Goal: Task Accomplishment & Management: Use online tool/utility

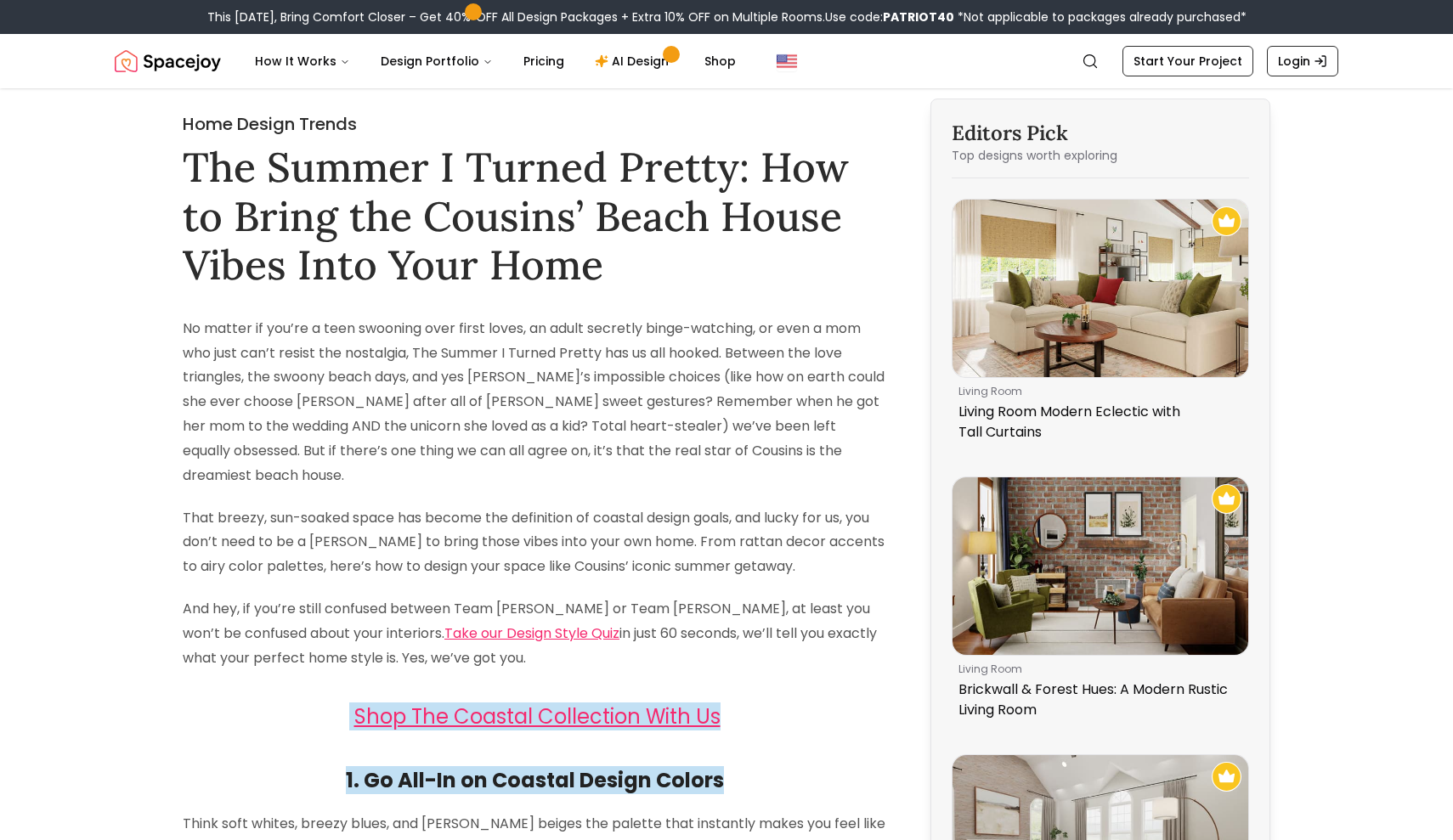
click at [174, 60] on img "Spacejoy" at bounding box center [167, 60] width 106 height 34
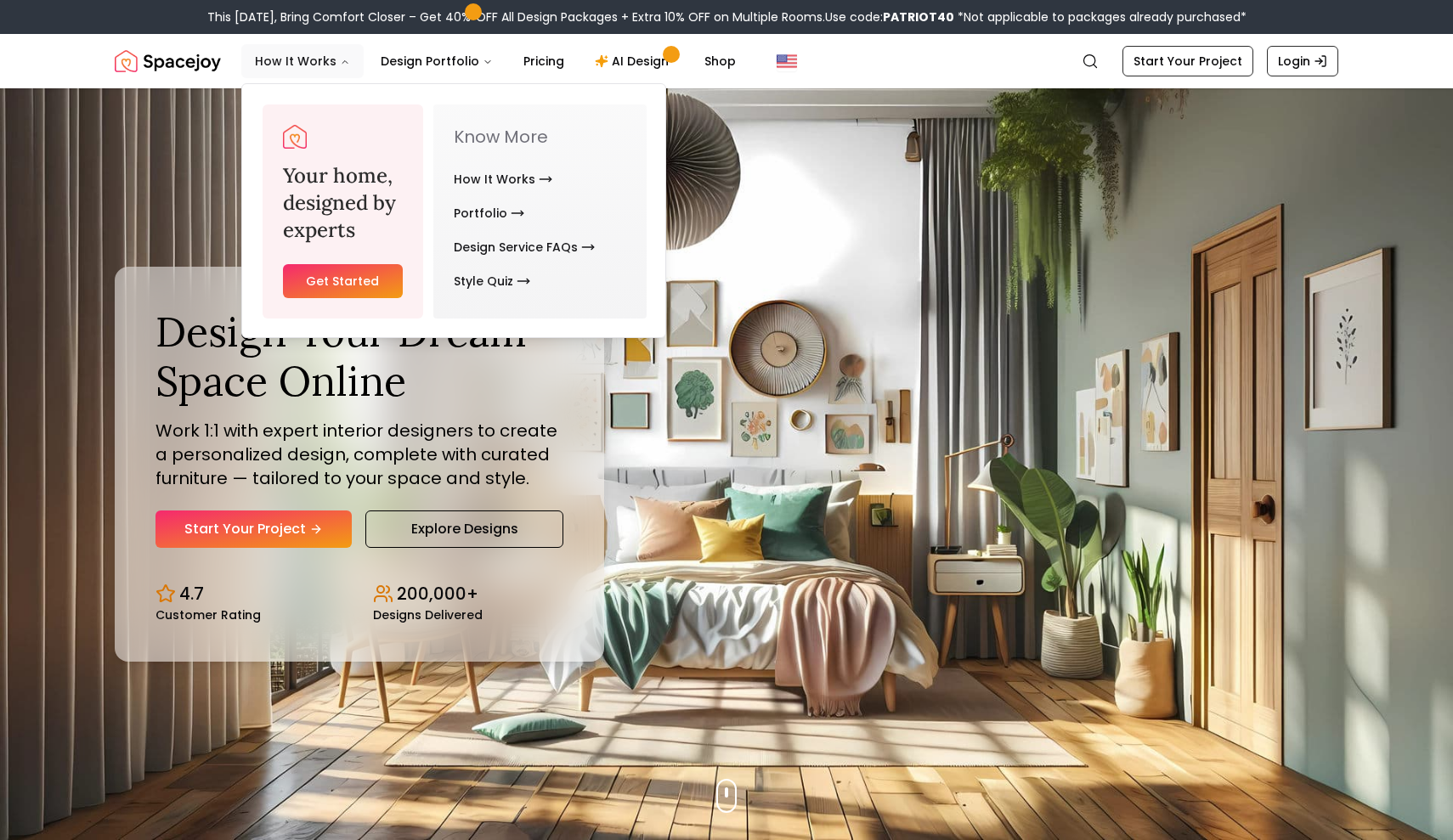
click at [308, 65] on button "How It Works" at bounding box center [302, 60] width 123 height 34
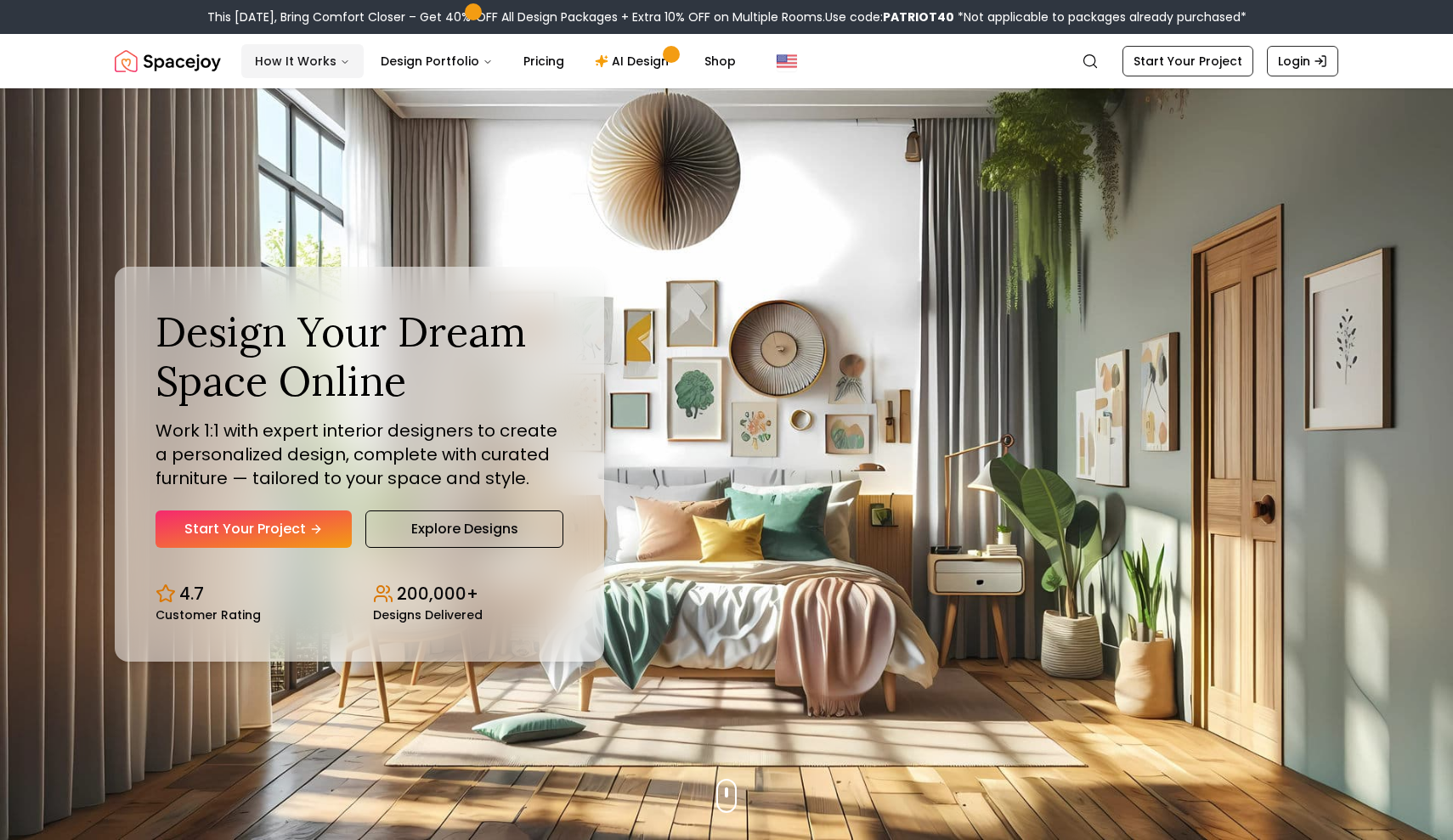
click at [308, 65] on button "How It Works" at bounding box center [302, 60] width 123 height 34
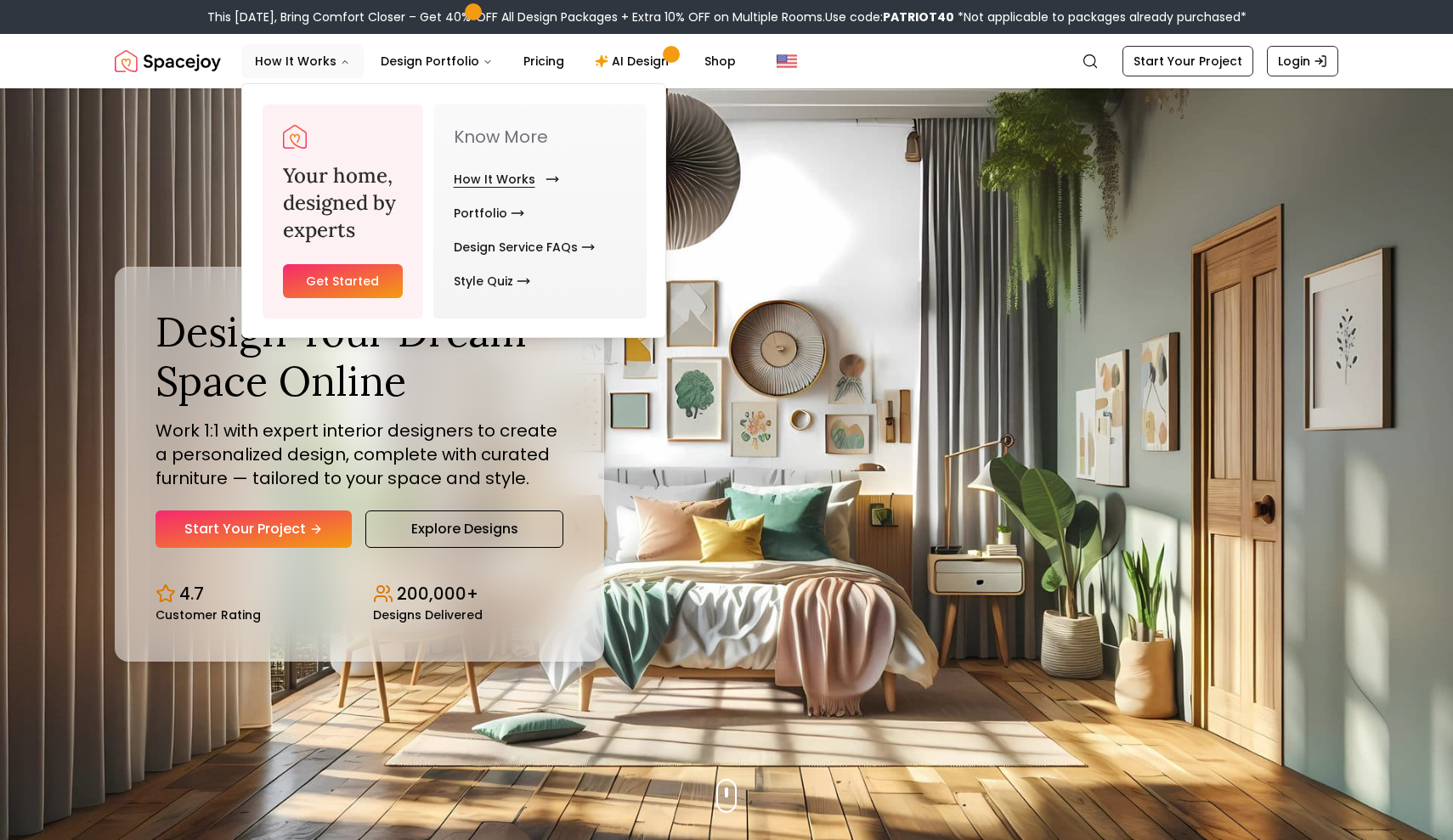
click at [486, 183] on link "How It Works" at bounding box center [503, 179] width 98 height 34
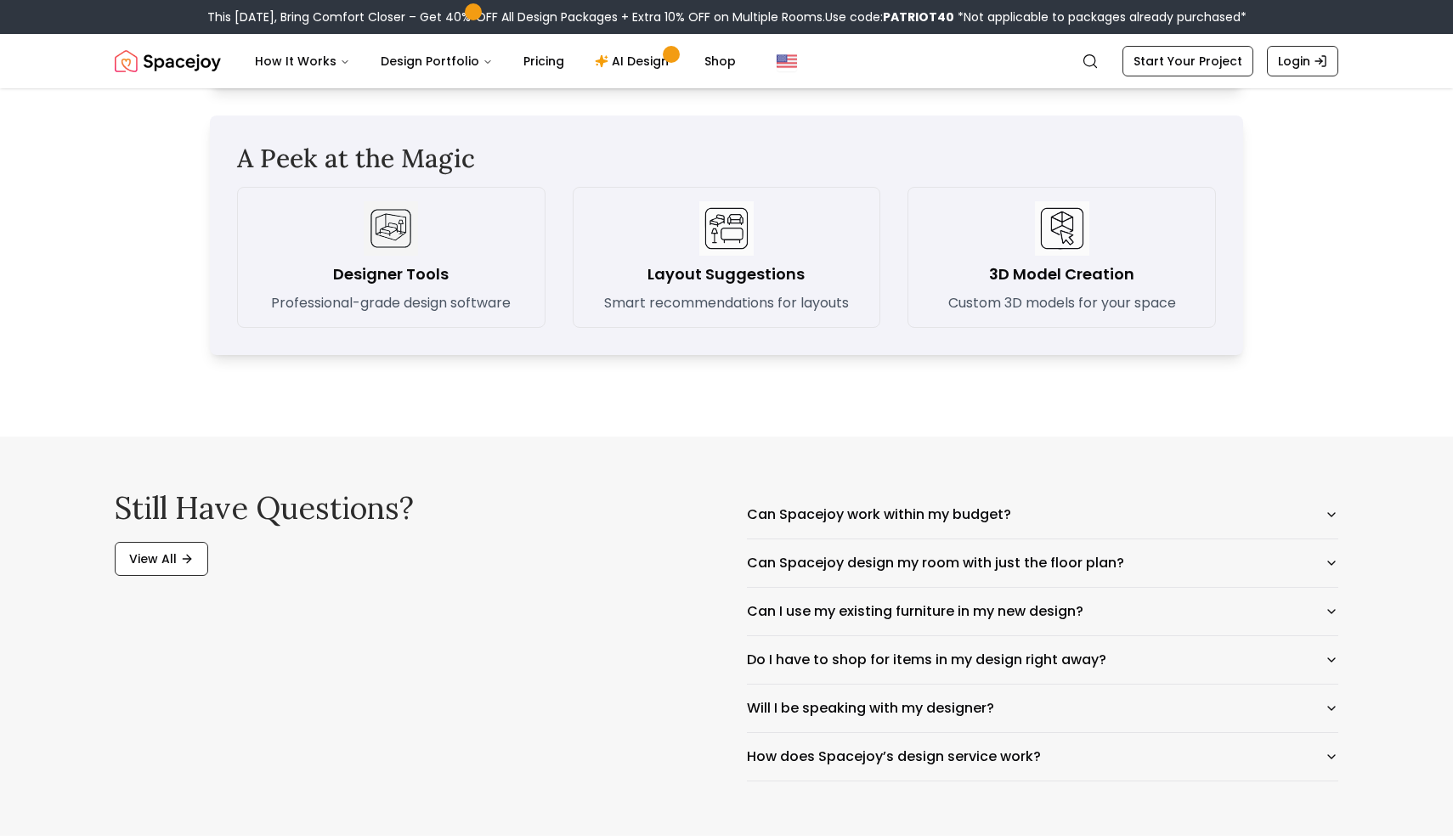
scroll to position [2429, 0]
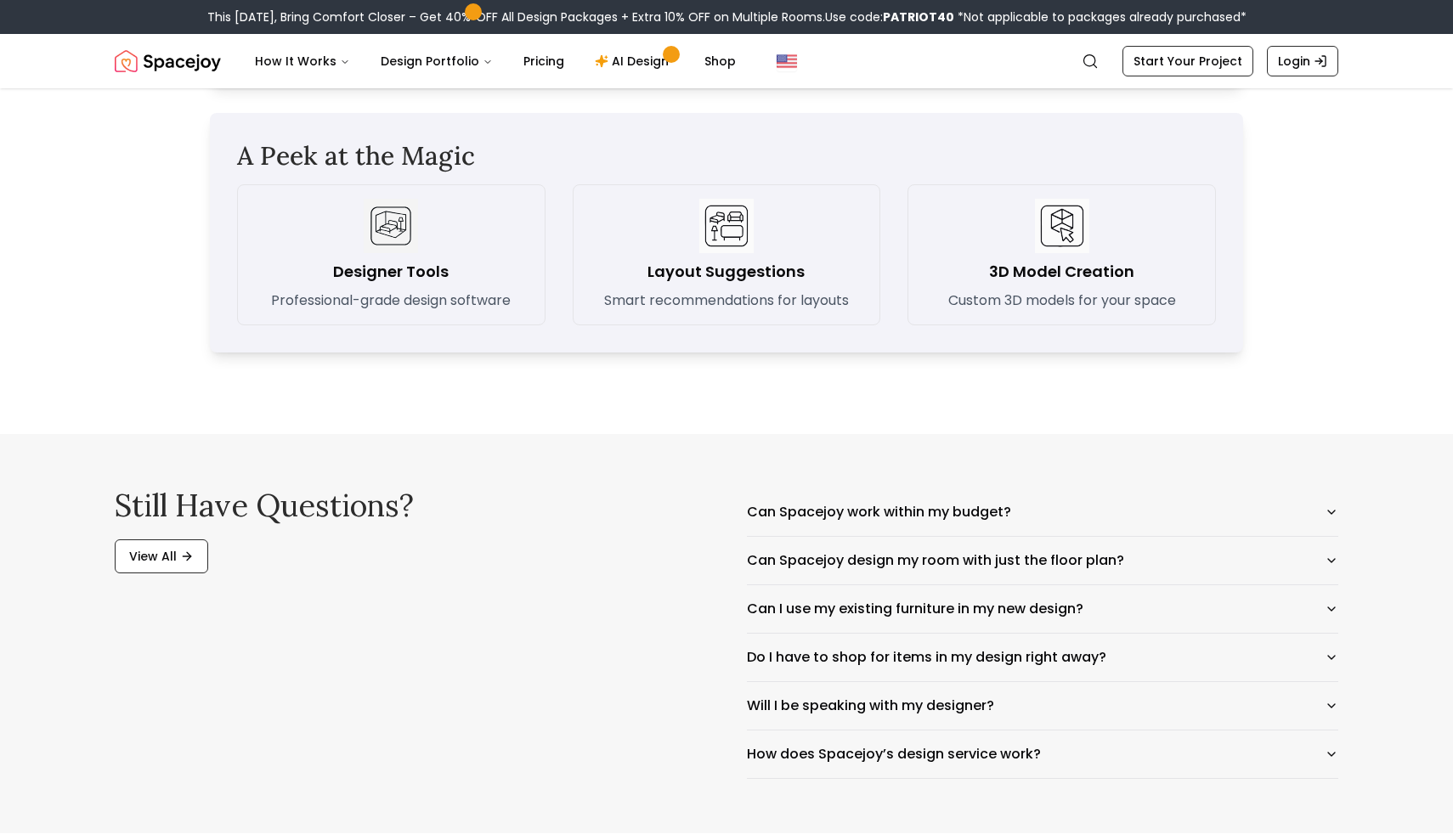
click at [386, 234] on img at bounding box center [391, 226] width 54 height 54
click at [635, 56] on link "AI Design" at bounding box center [634, 60] width 106 height 34
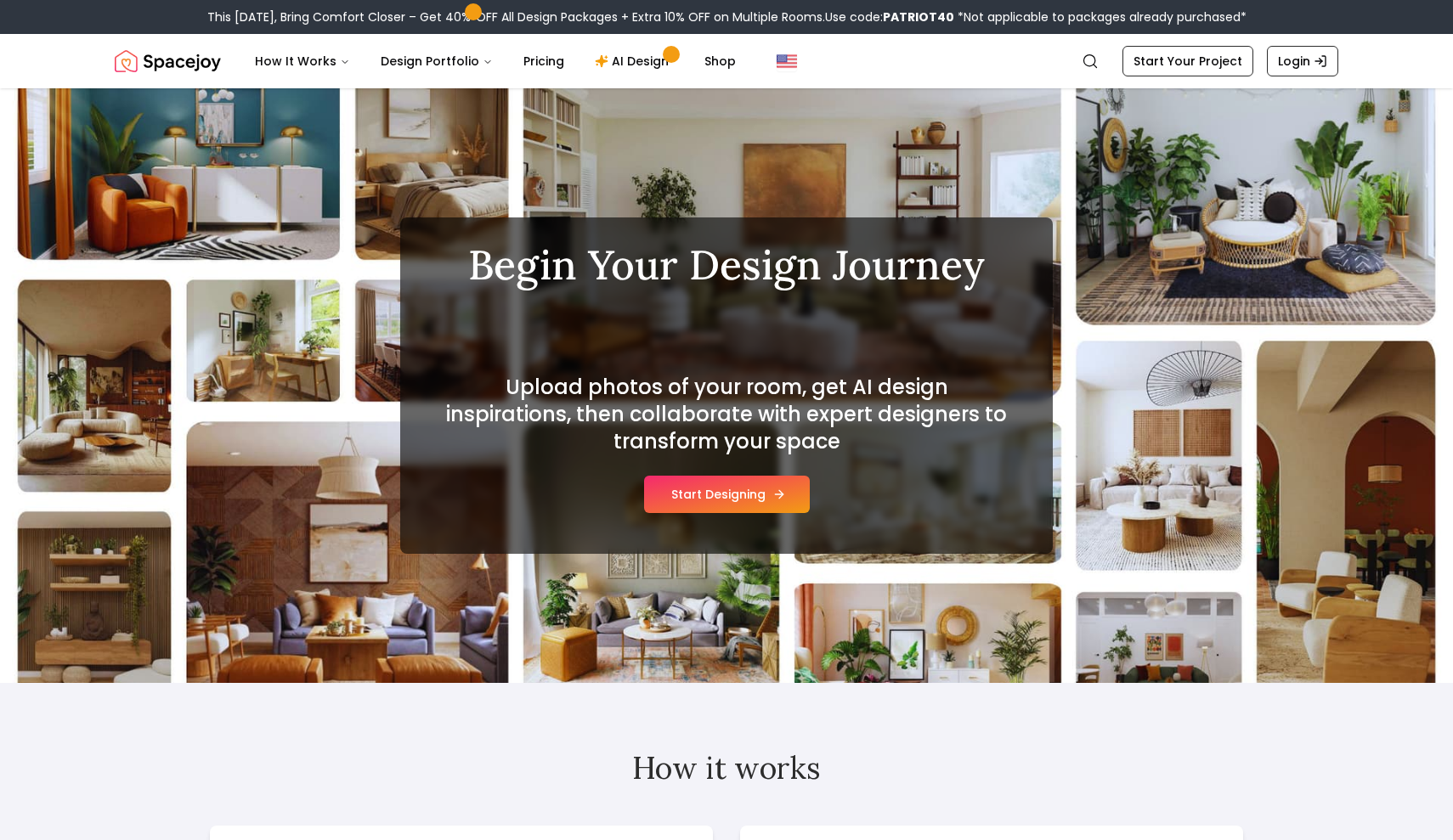
click at [790, 502] on button "Start Designing" at bounding box center [726, 494] width 166 height 38
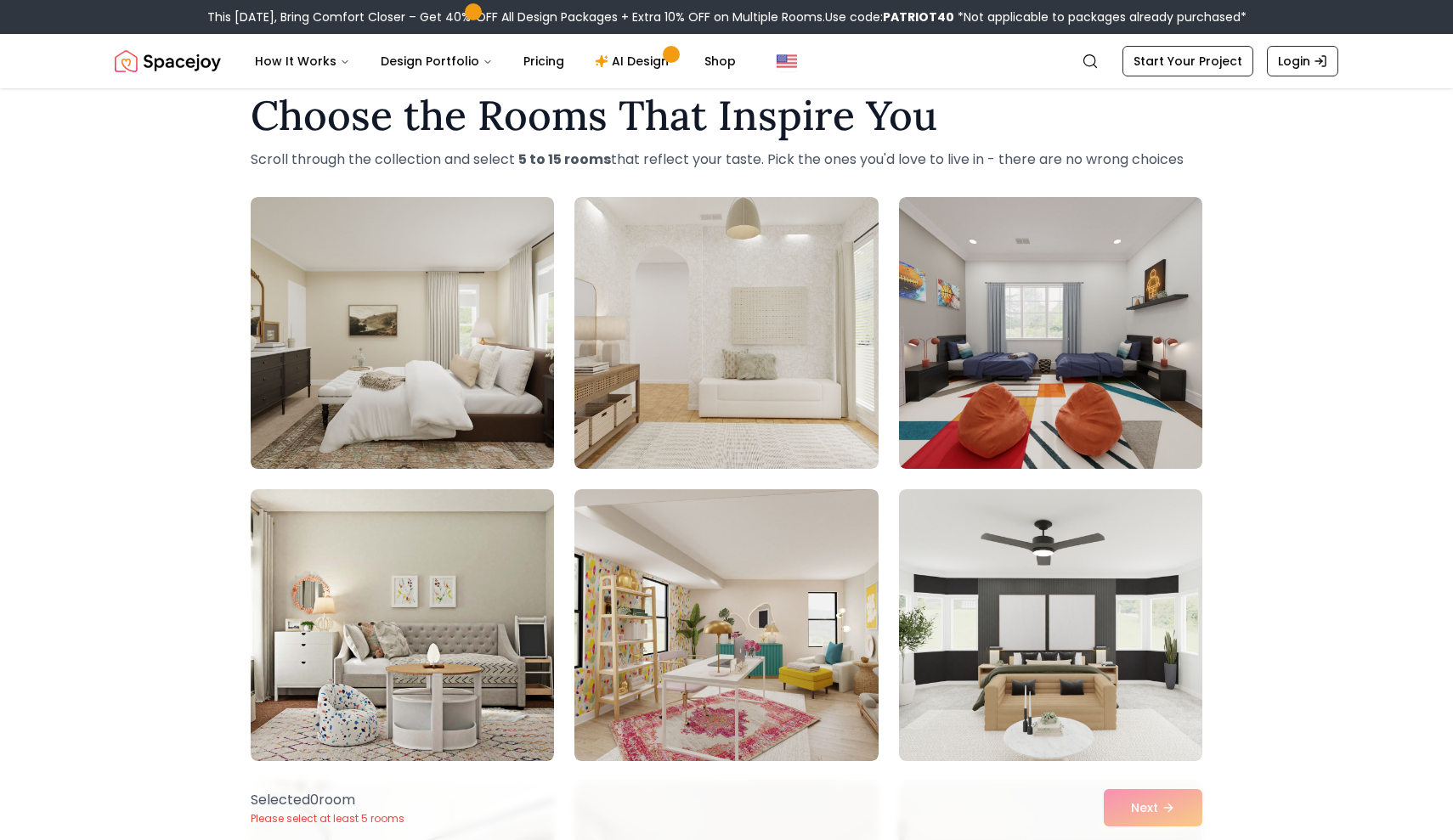
scroll to position [38, 0]
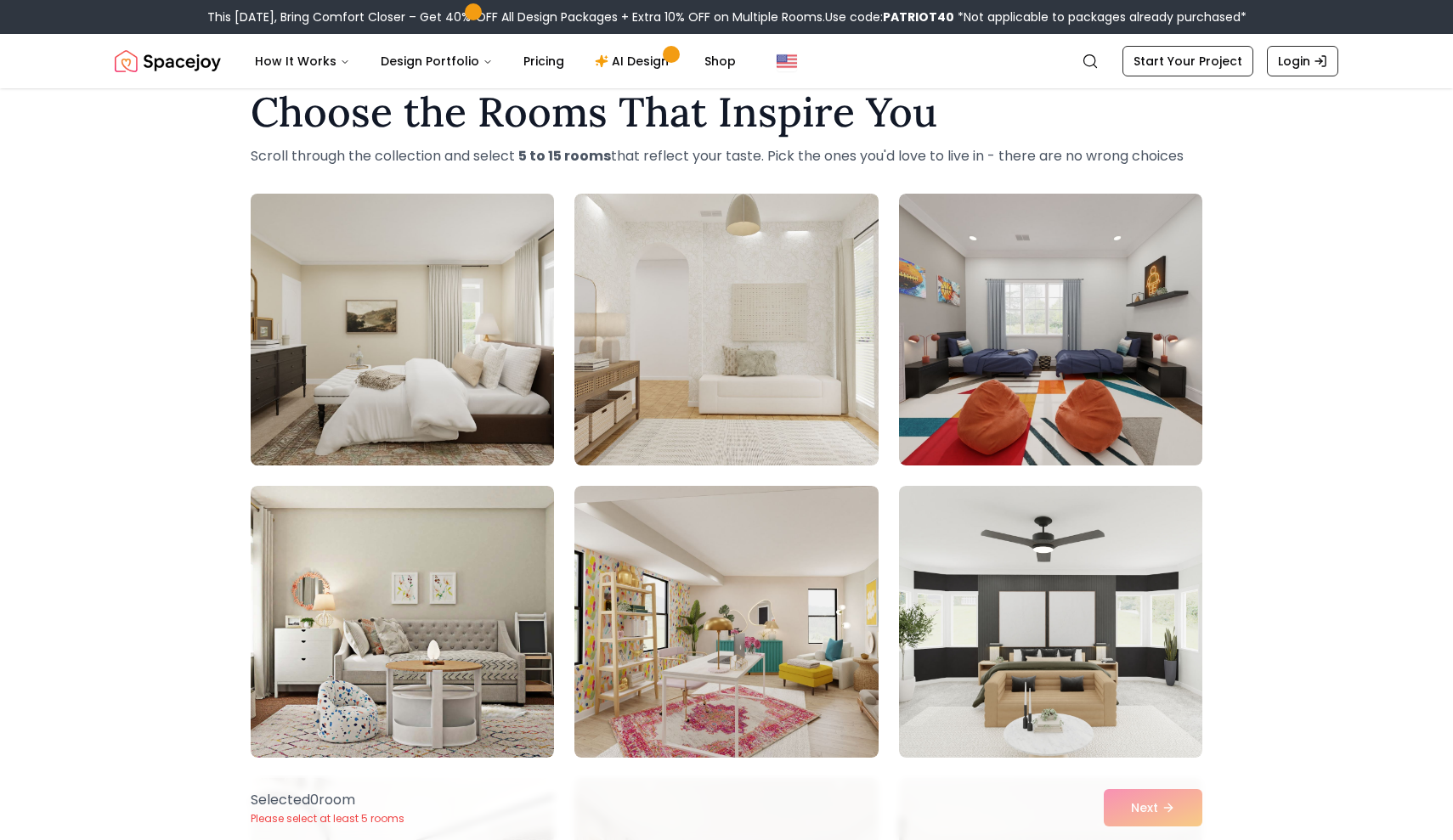
click at [519, 435] on img at bounding box center [402, 329] width 319 height 286
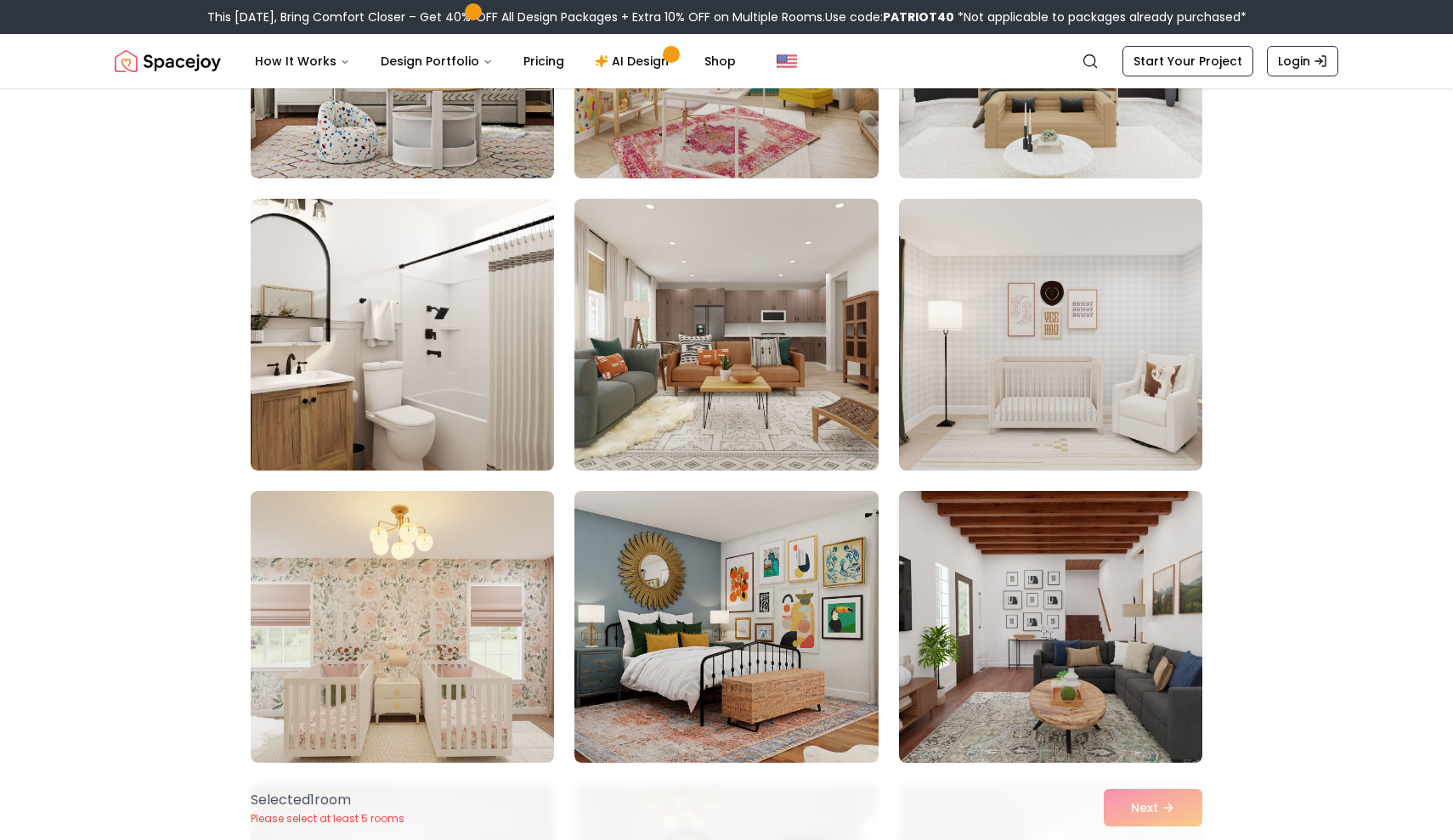
scroll to position [618, 0]
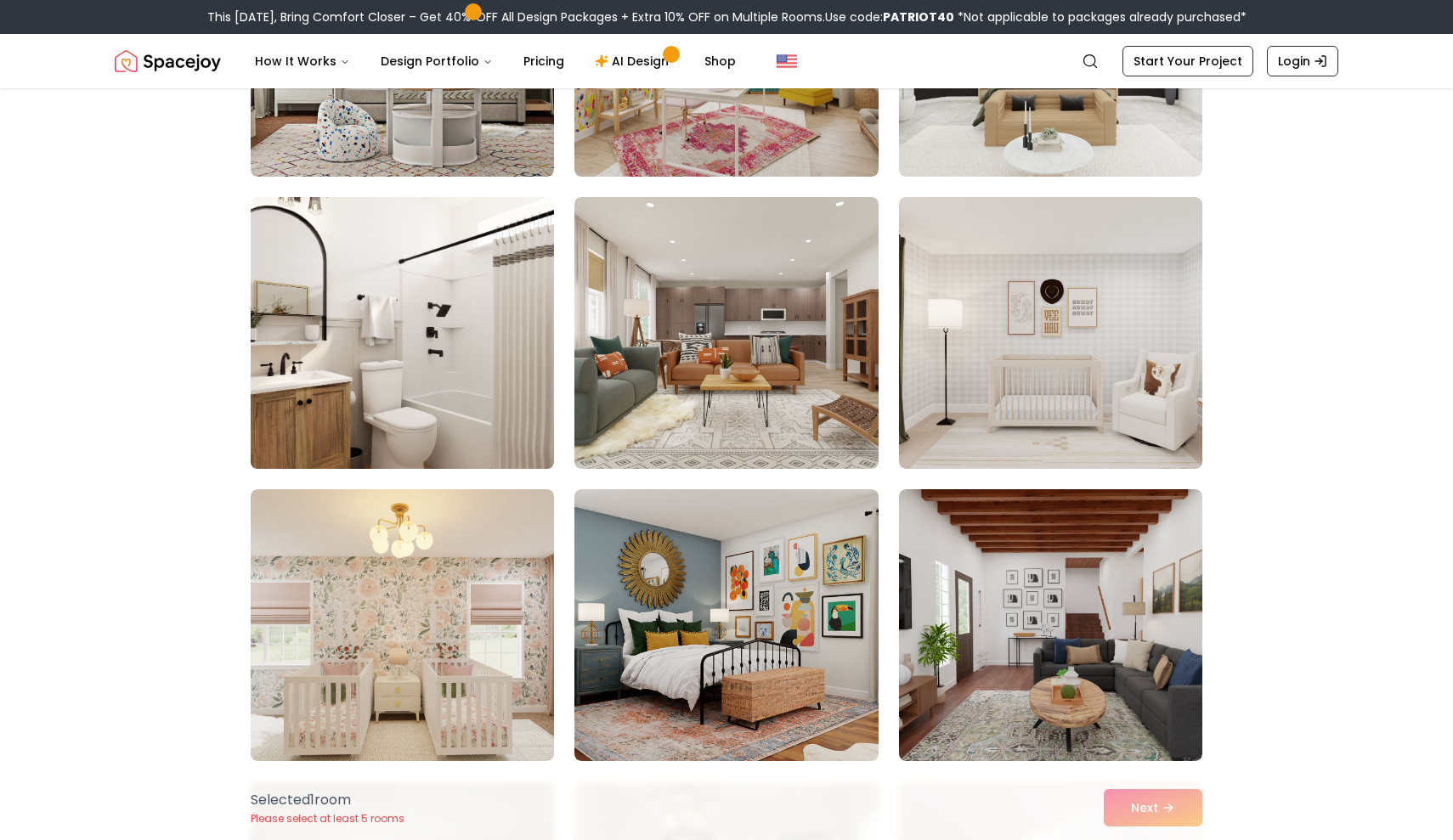
click at [487, 346] on img at bounding box center [402, 333] width 319 height 286
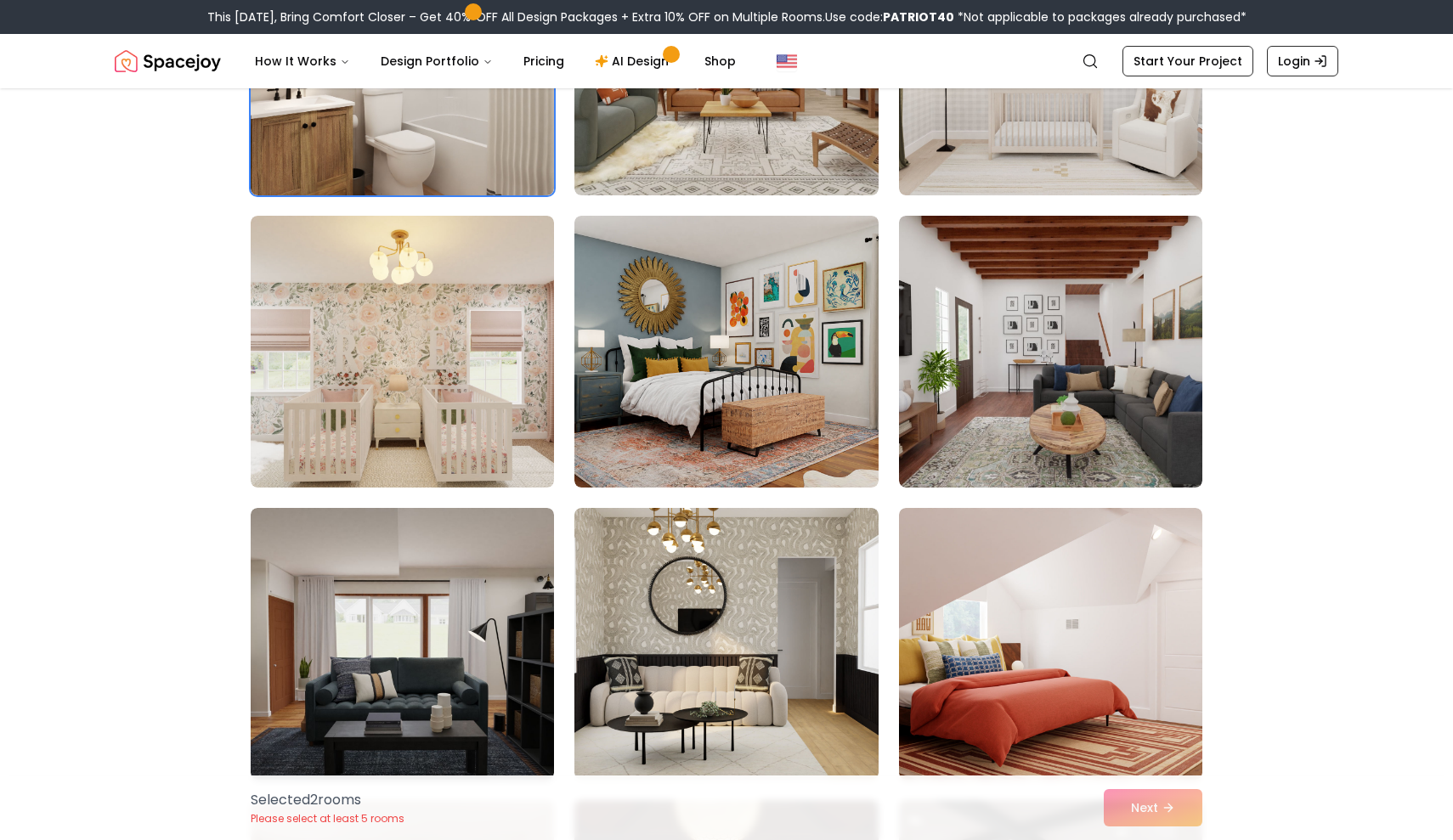
scroll to position [893, 0]
click at [356, 393] on img at bounding box center [402, 351] width 319 height 286
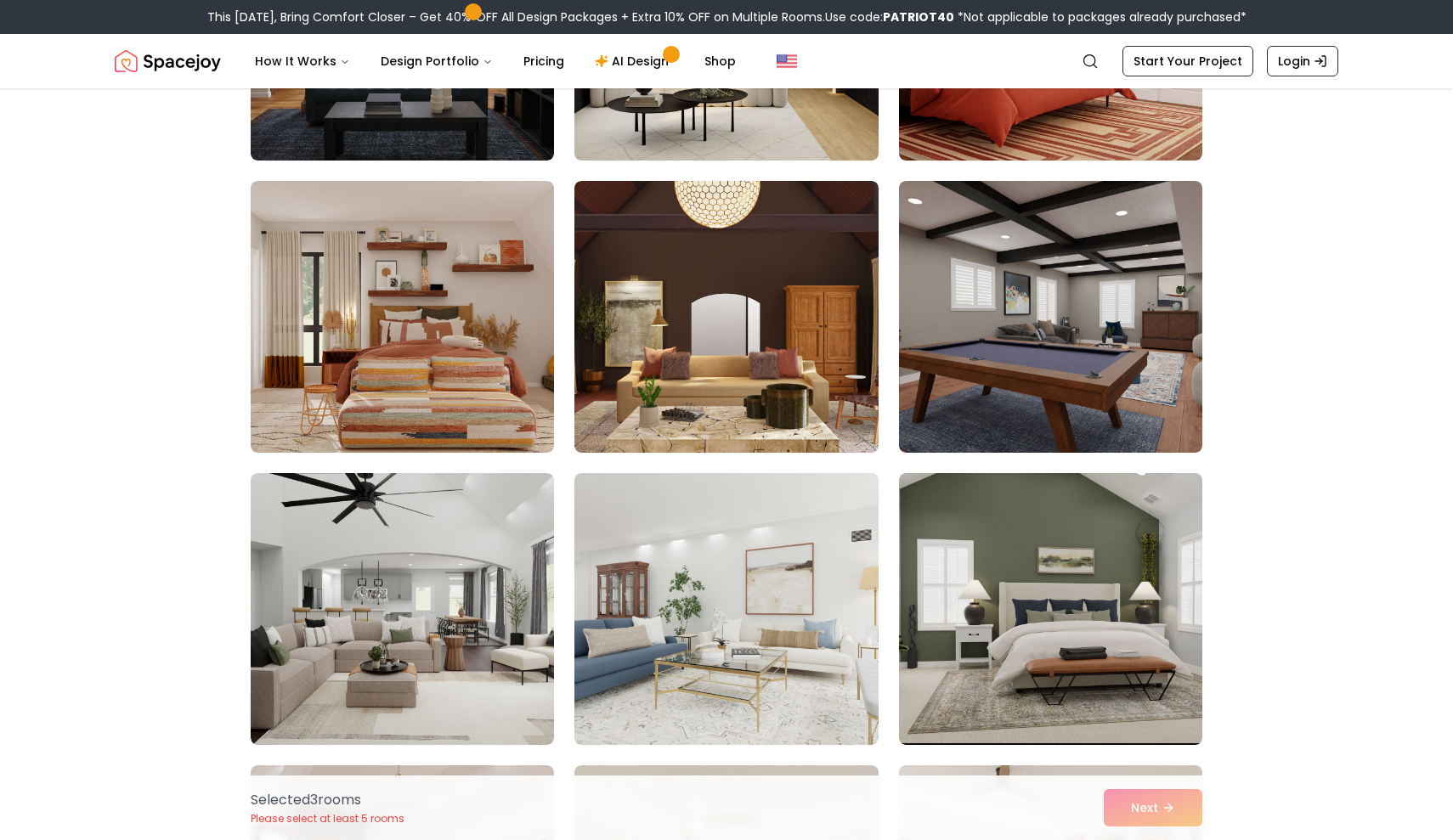
scroll to position [1514, 0]
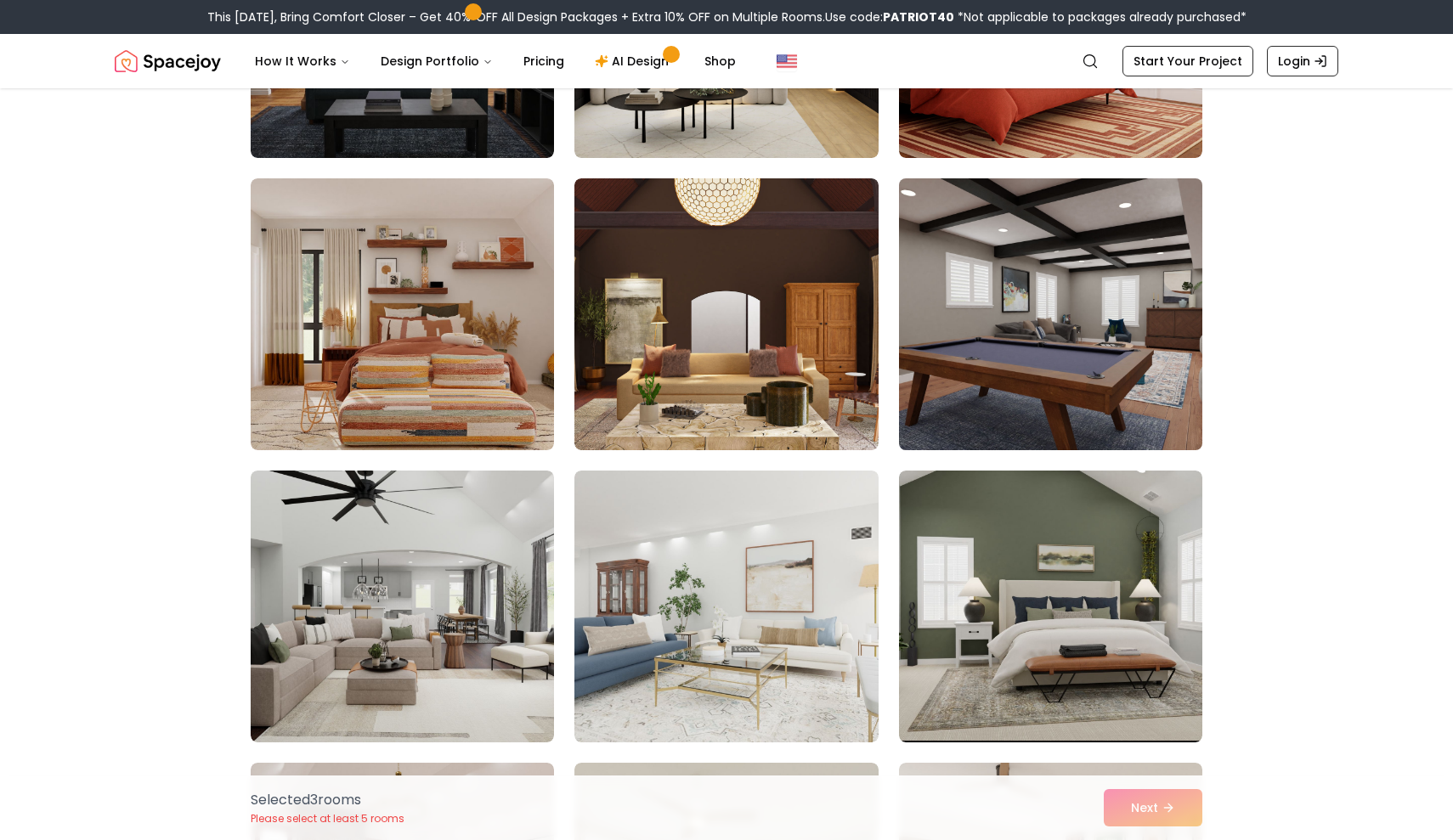
click at [1173, 369] on img at bounding box center [1051, 314] width 319 height 286
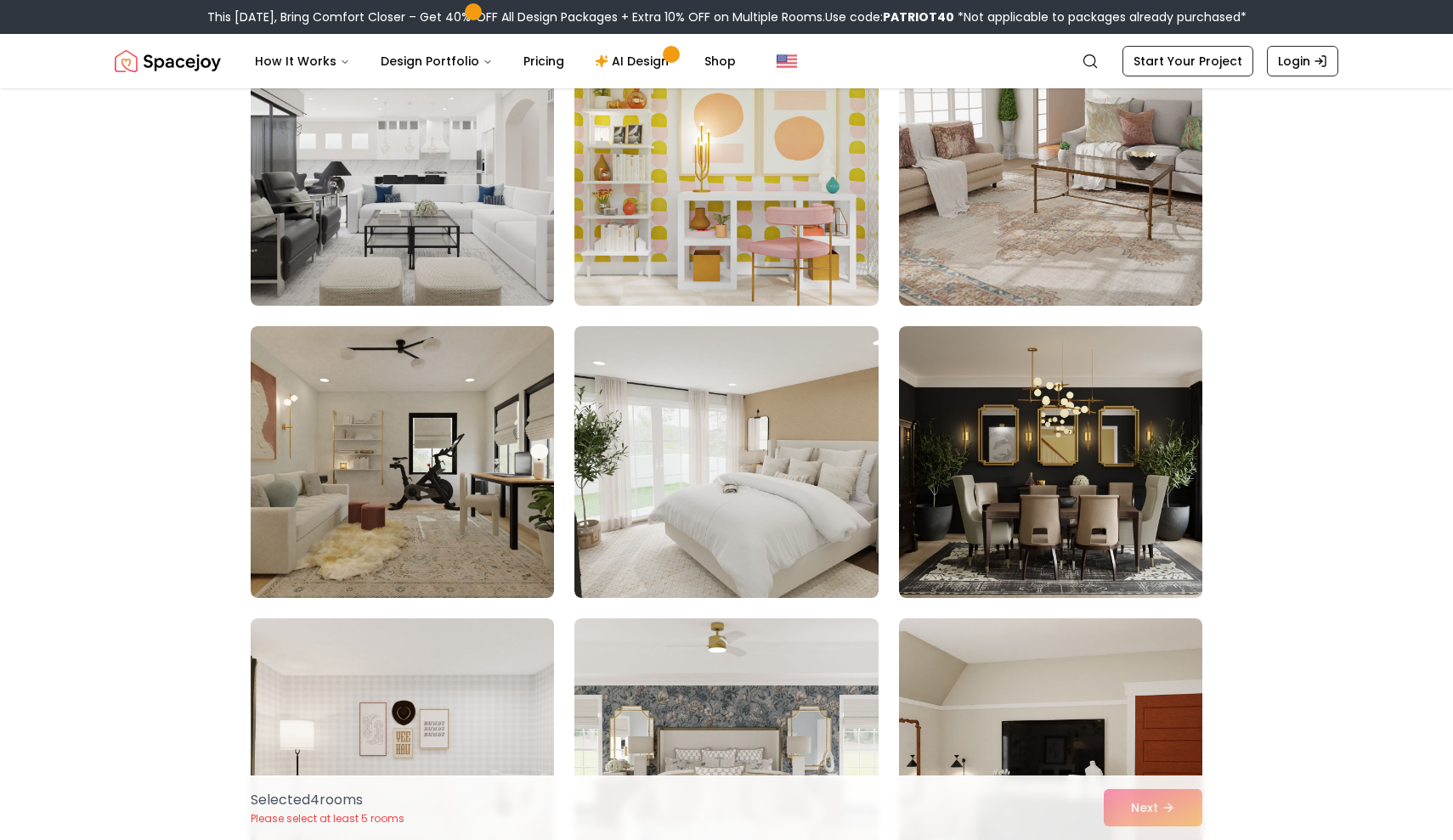
scroll to position [3720, 0]
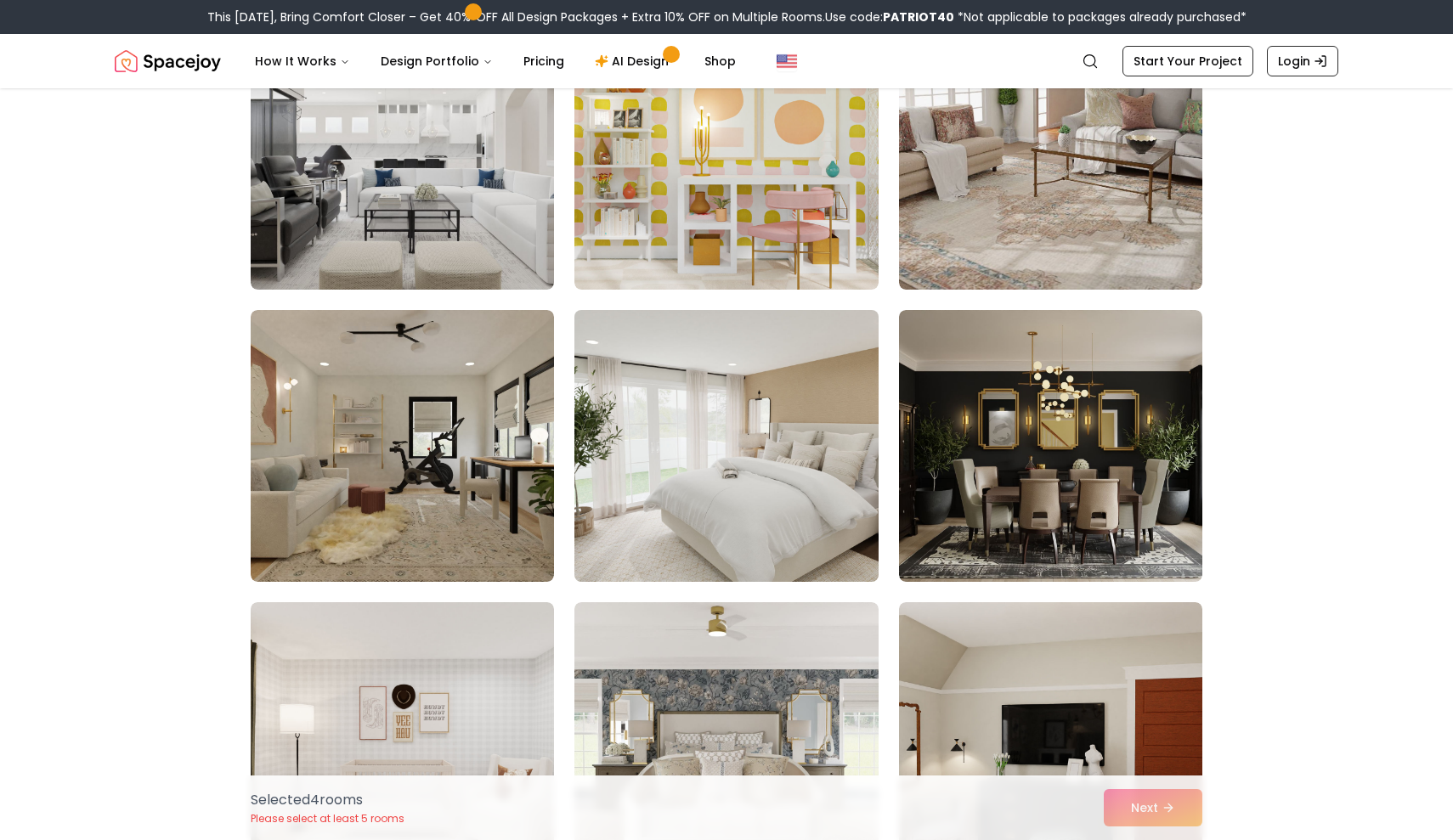
click at [836, 497] on img at bounding box center [726, 446] width 319 height 286
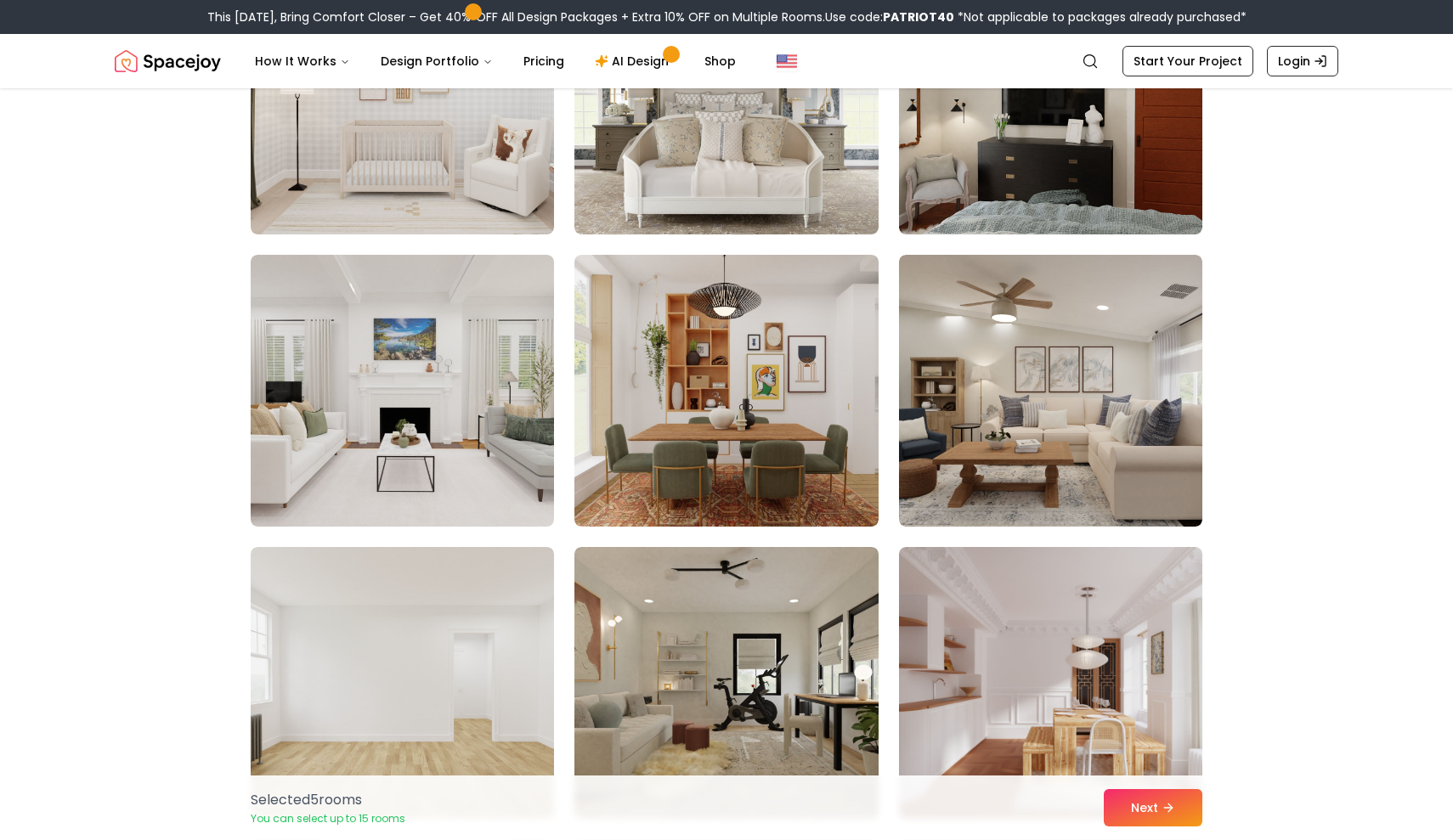
scroll to position [4353, 0]
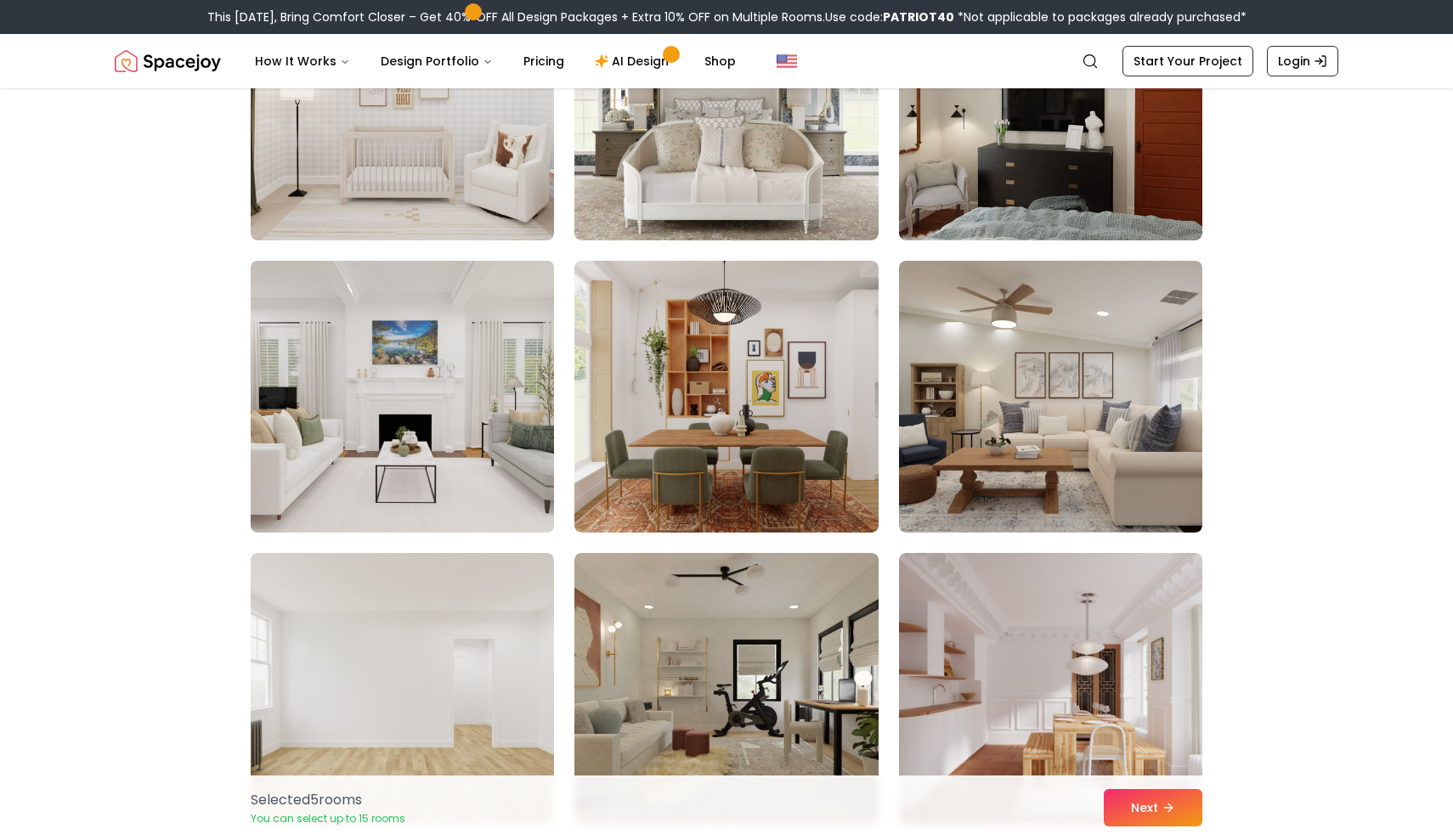
click at [450, 422] on img at bounding box center [402, 397] width 319 height 286
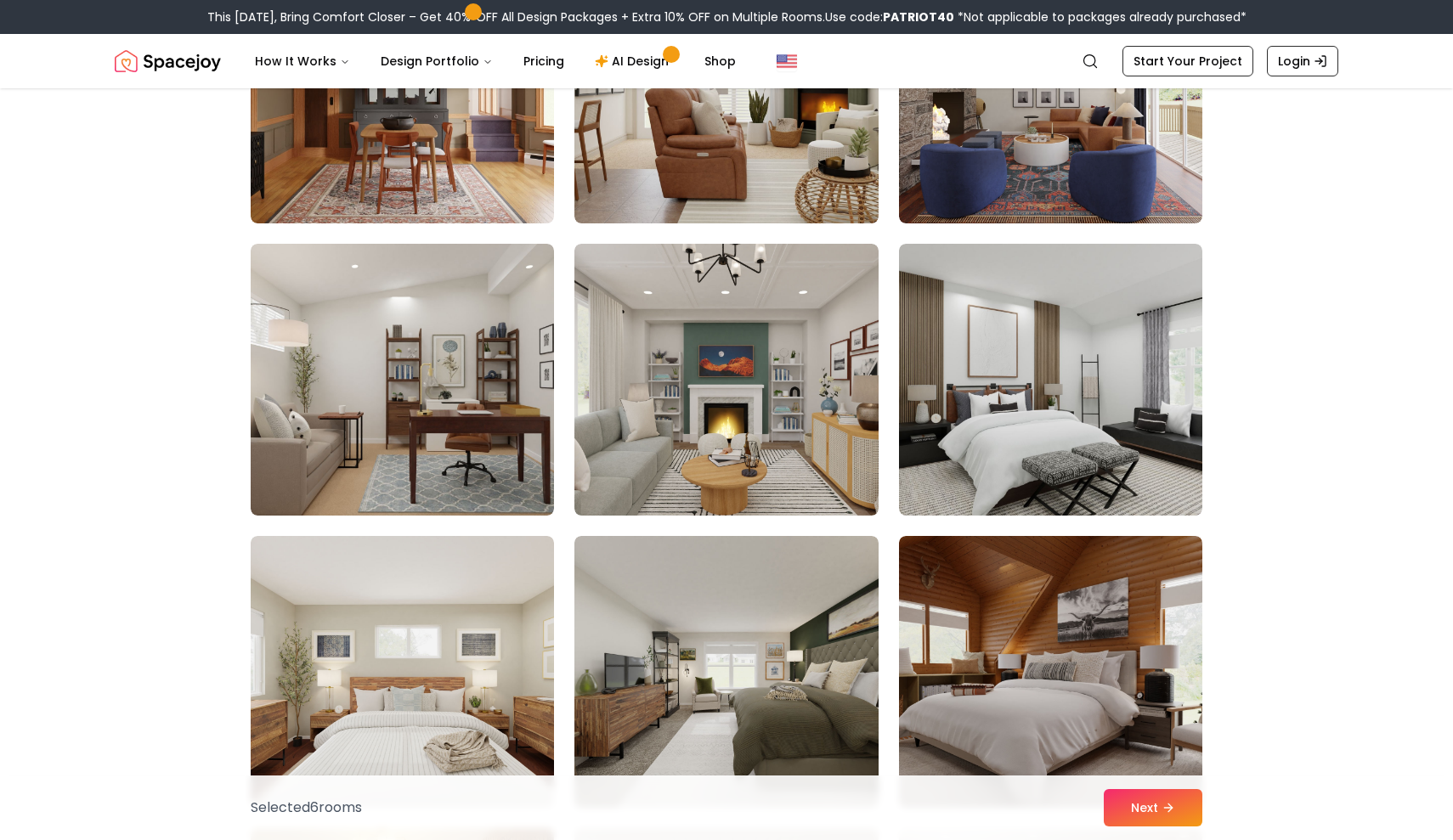
scroll to position [5834, 0]
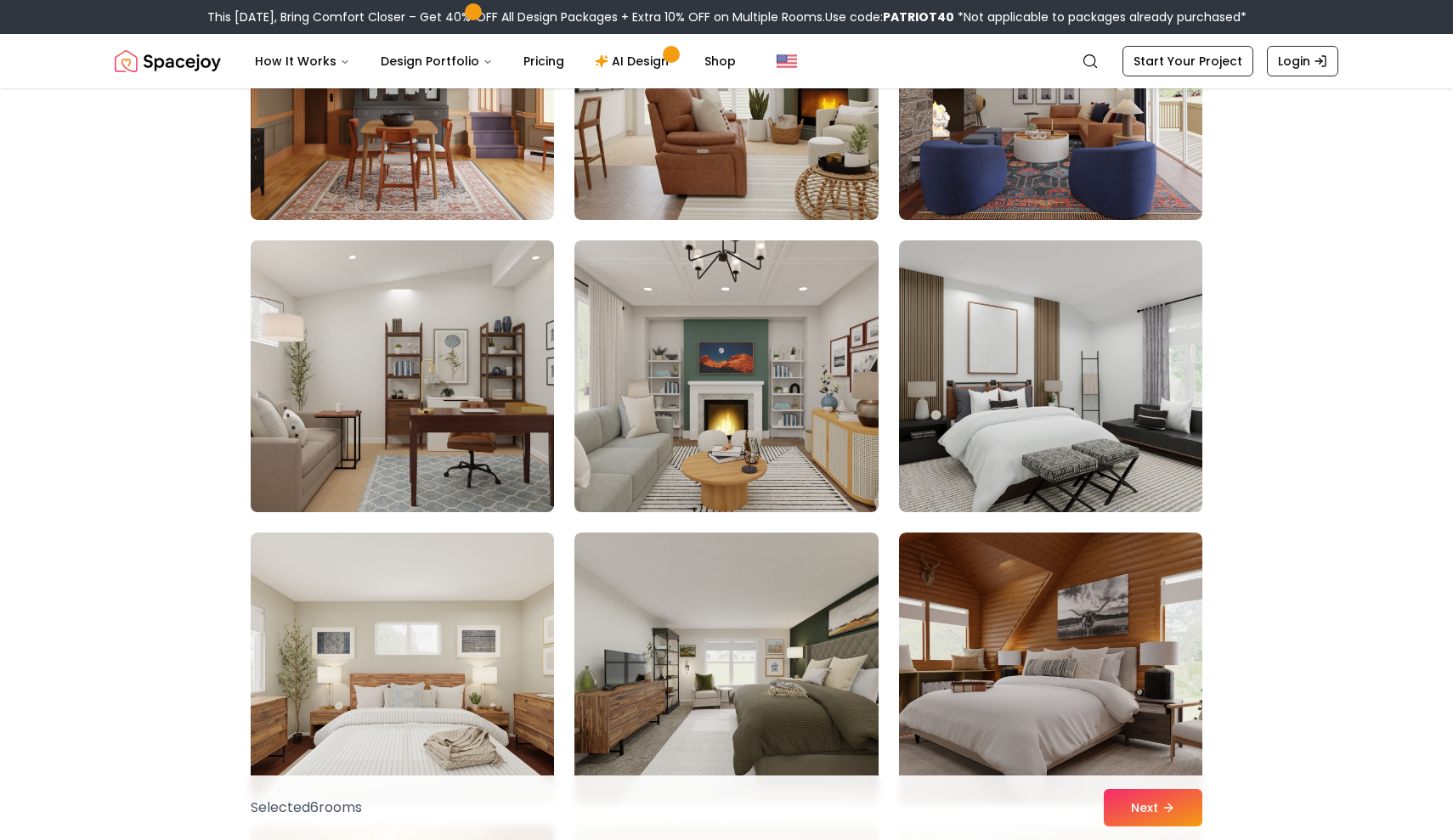
click at [494, 480] on img at bounding box center [402, 377] width 319 height 286
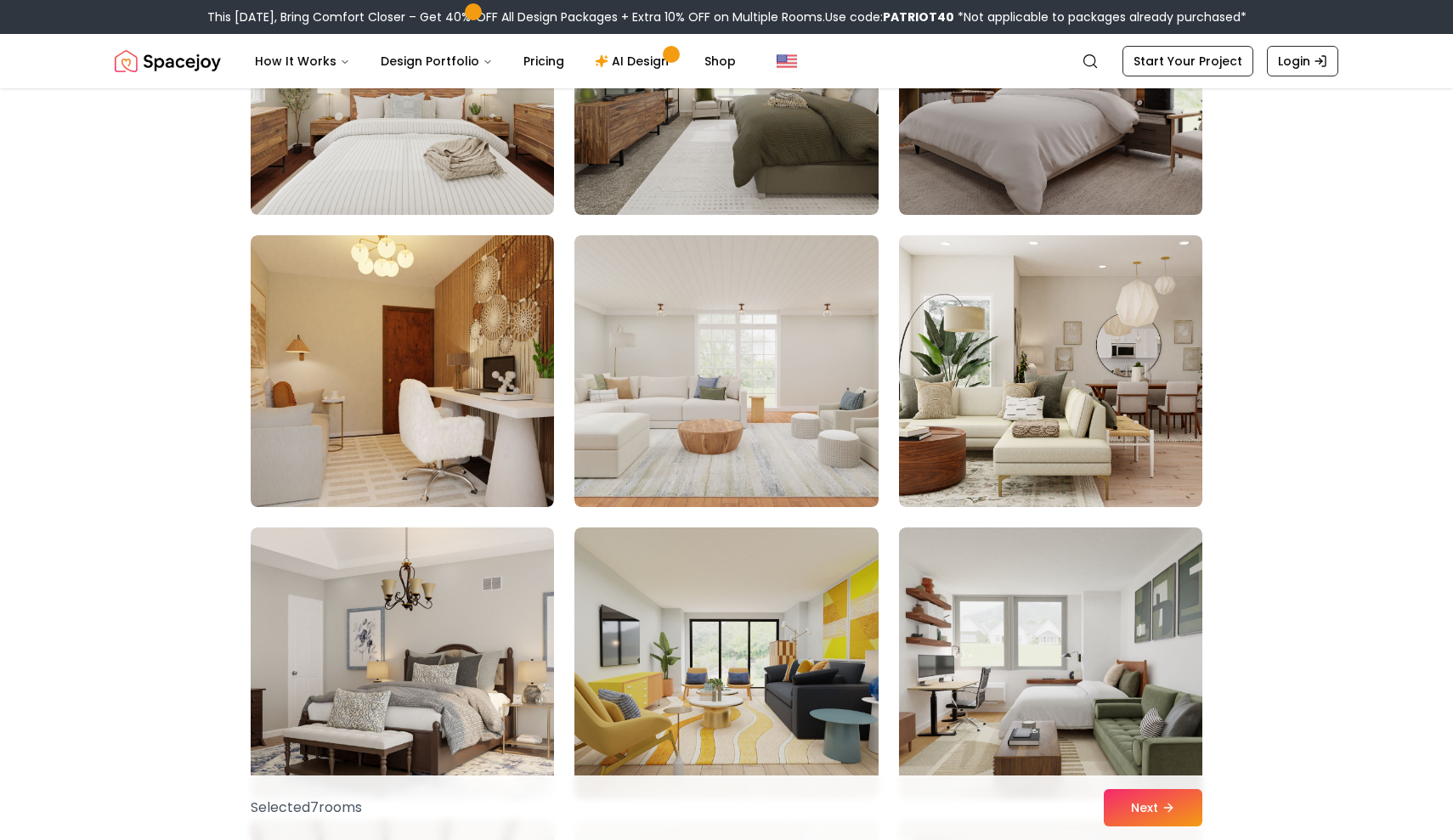
scroll to position [6425, 0]
click at [759, 448] on img at bounding box center [726, 371] width 319 height 286
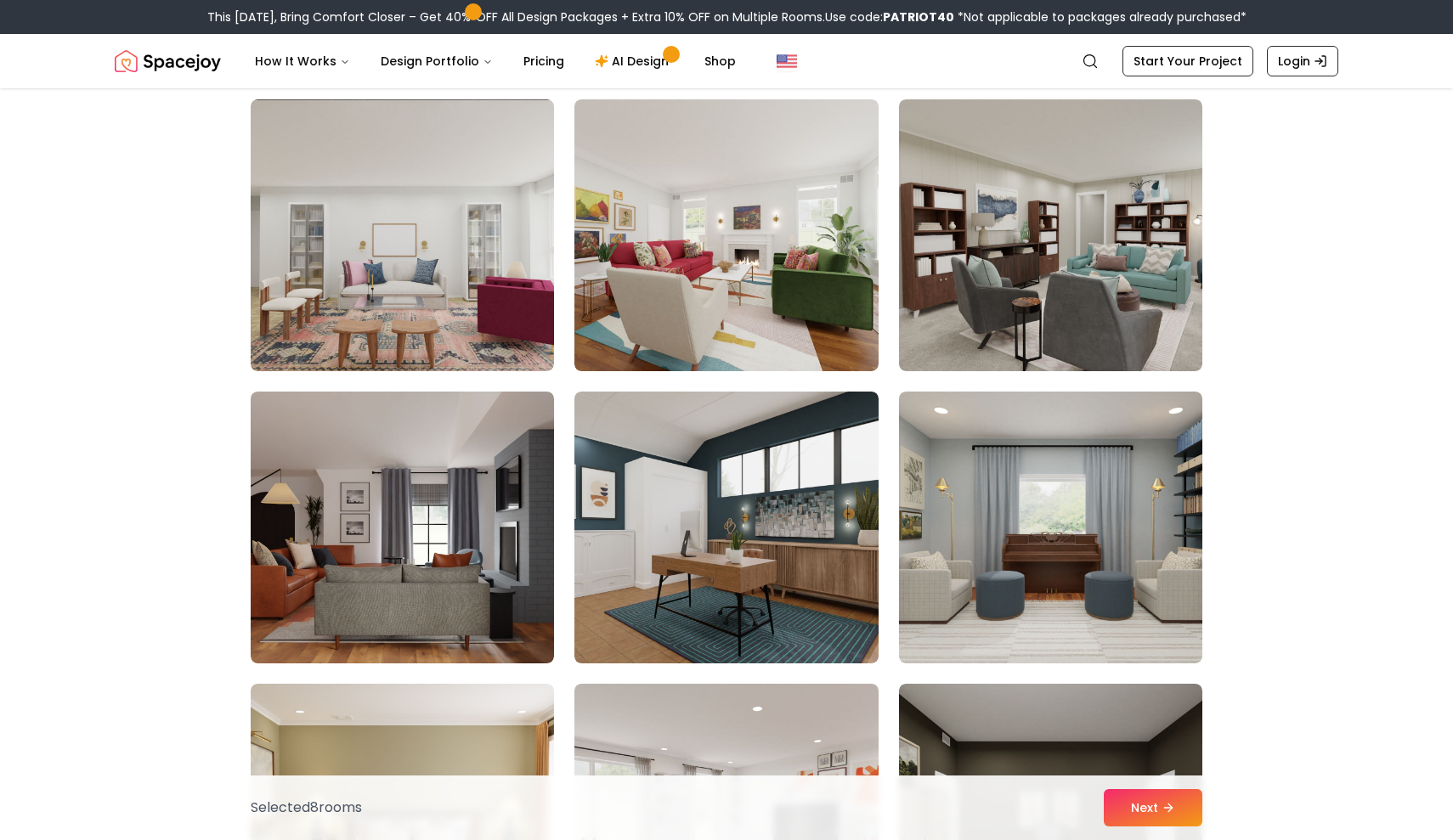
scroll to position [8023, 0]
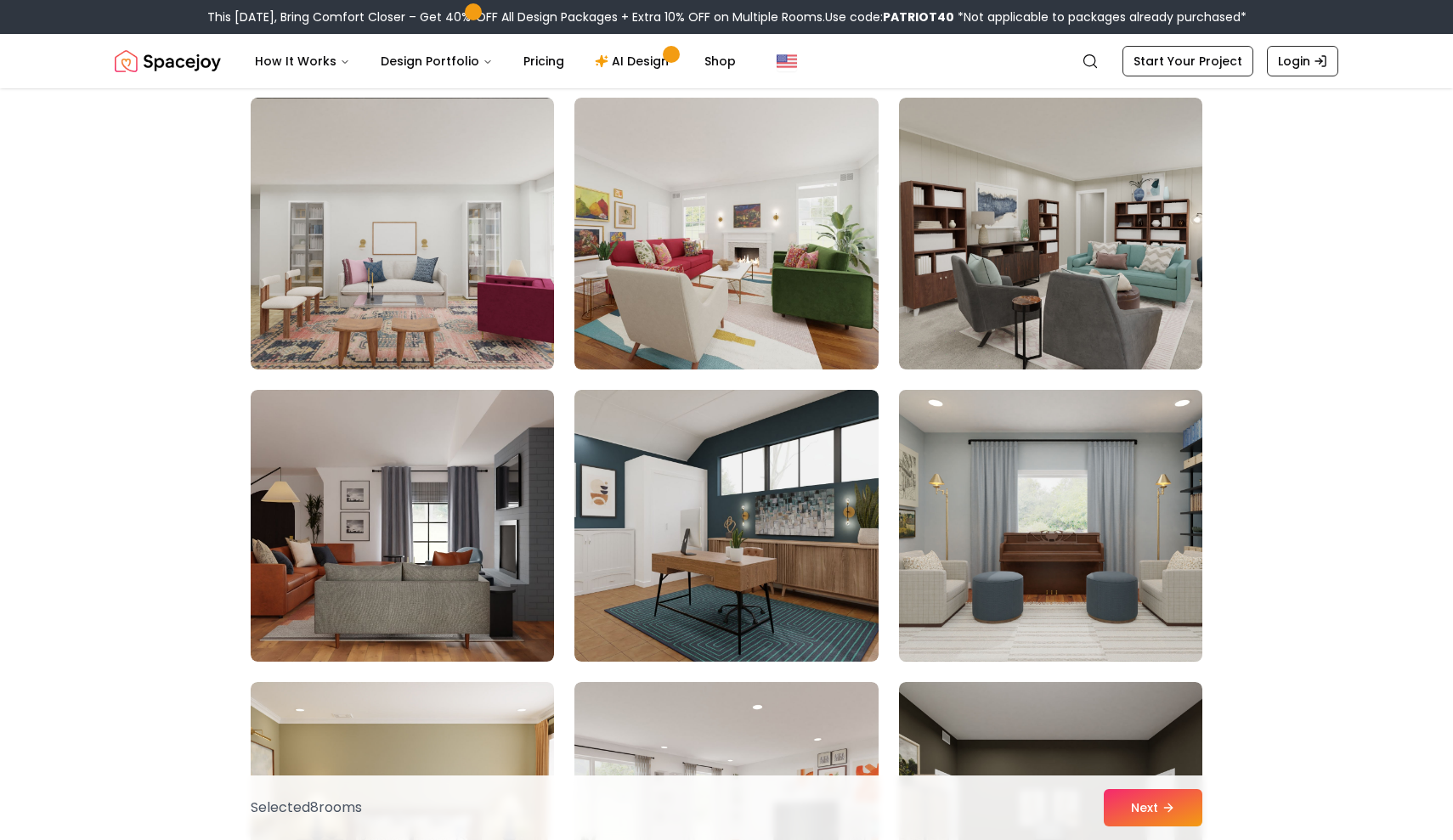
click at [1153, 541] on img at bounding box center [1051, 526] width 319 height 286
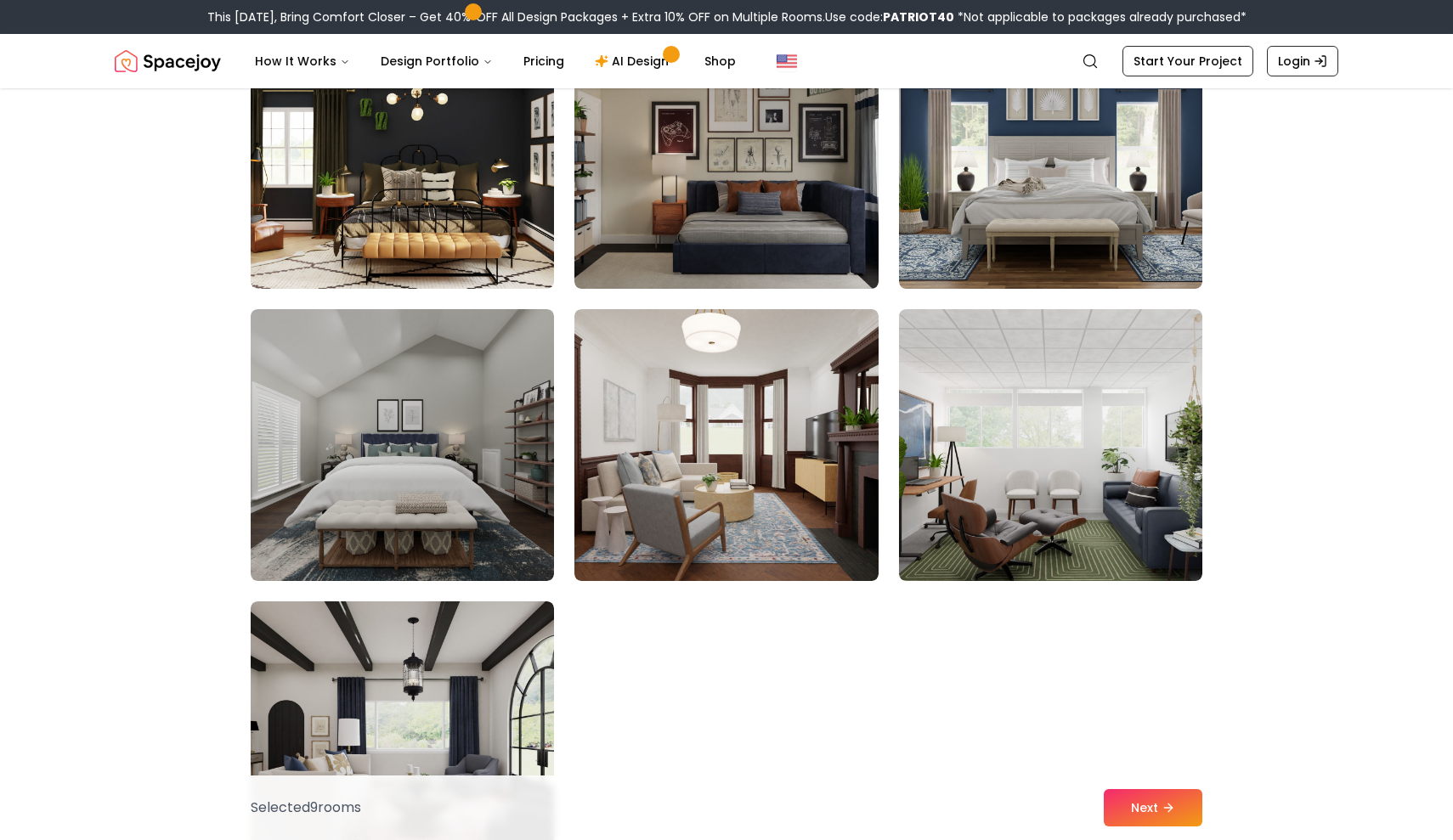
scroll to position [9276, 0]
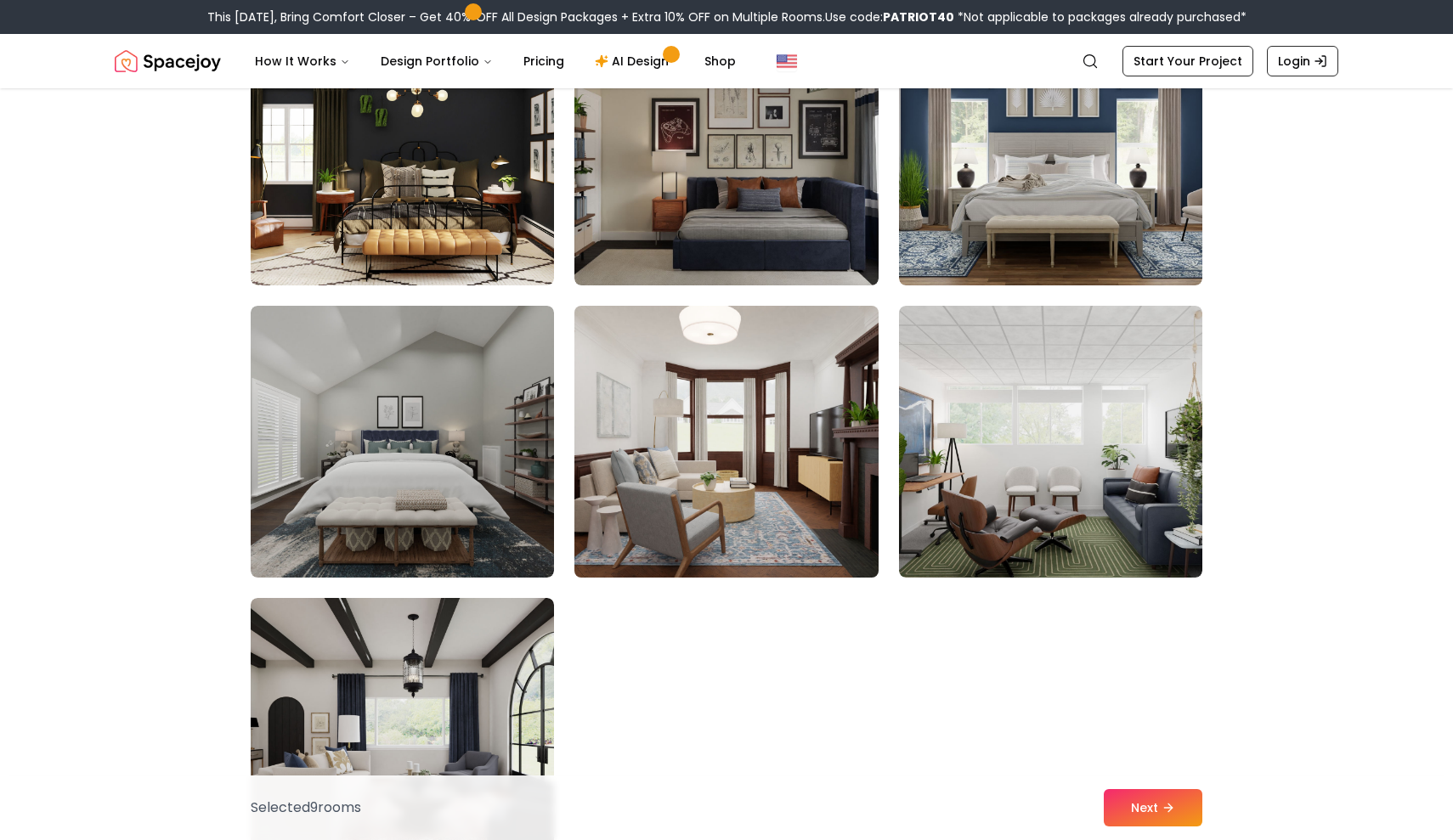
click at [794, 487] on img at bounding box center [726, 441] width 319 height 286
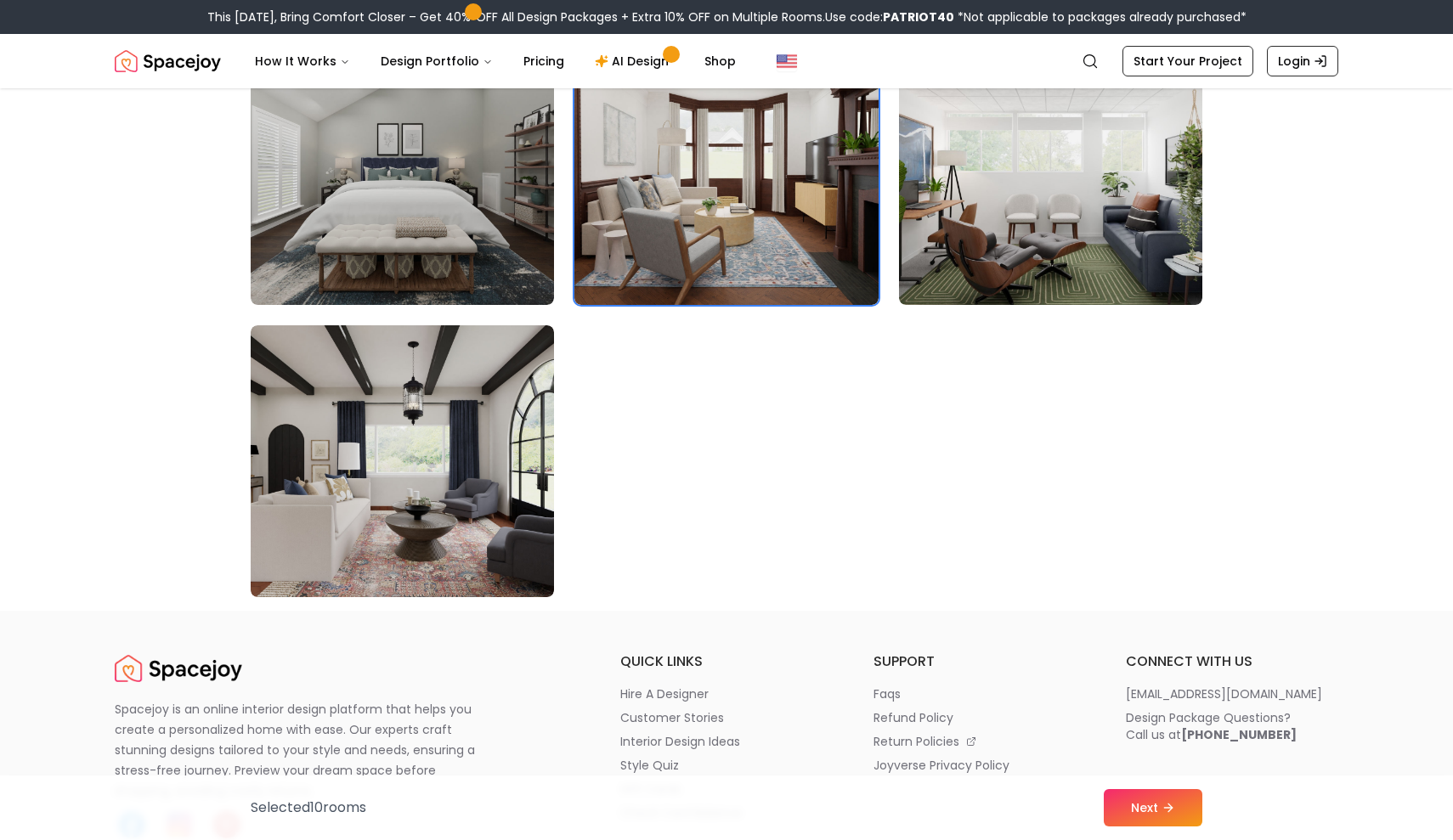
scroll to position [9549, 0]
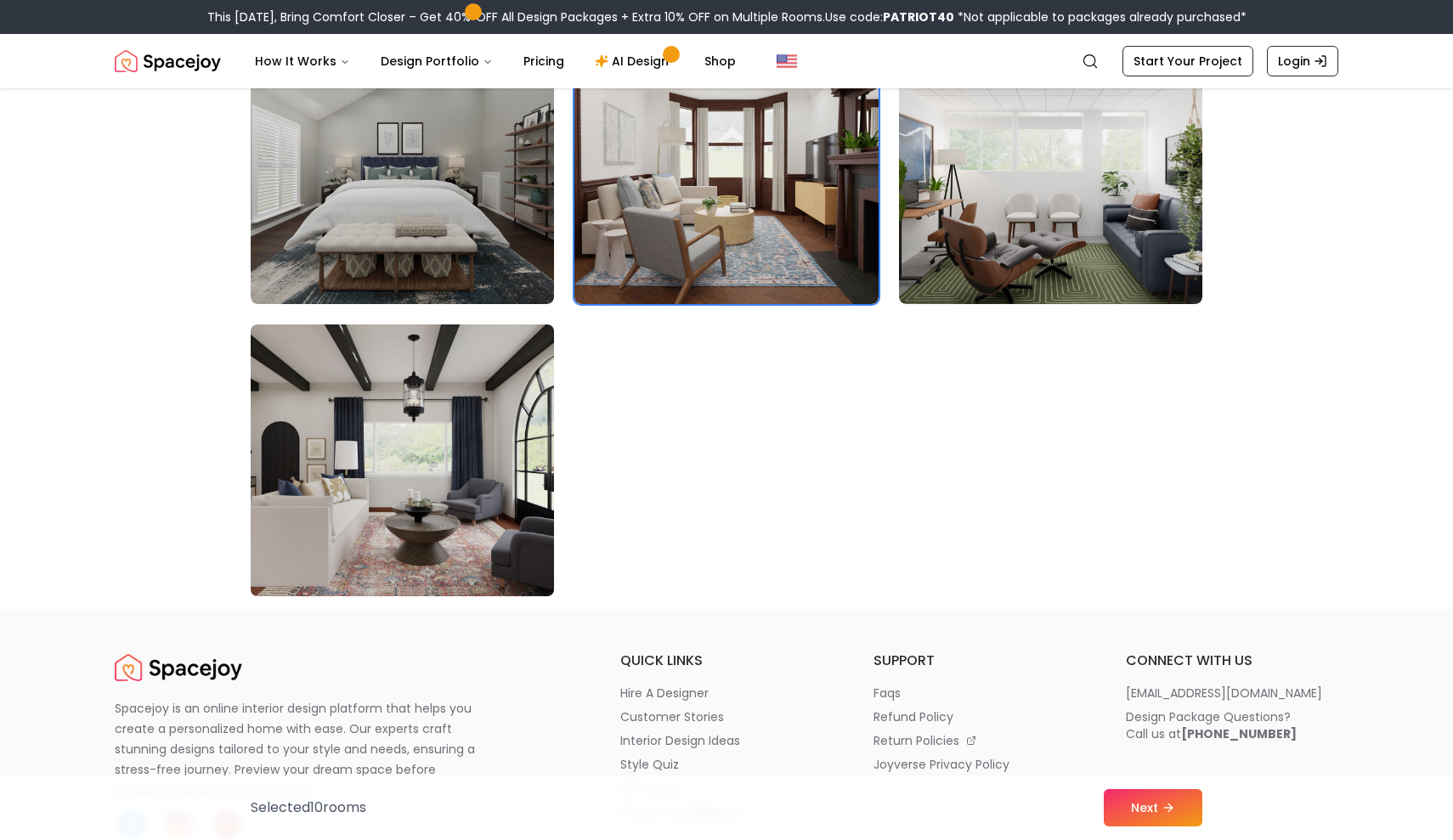
click at [451, 530] on img at bounding box center [402, 461] width 319 height 286
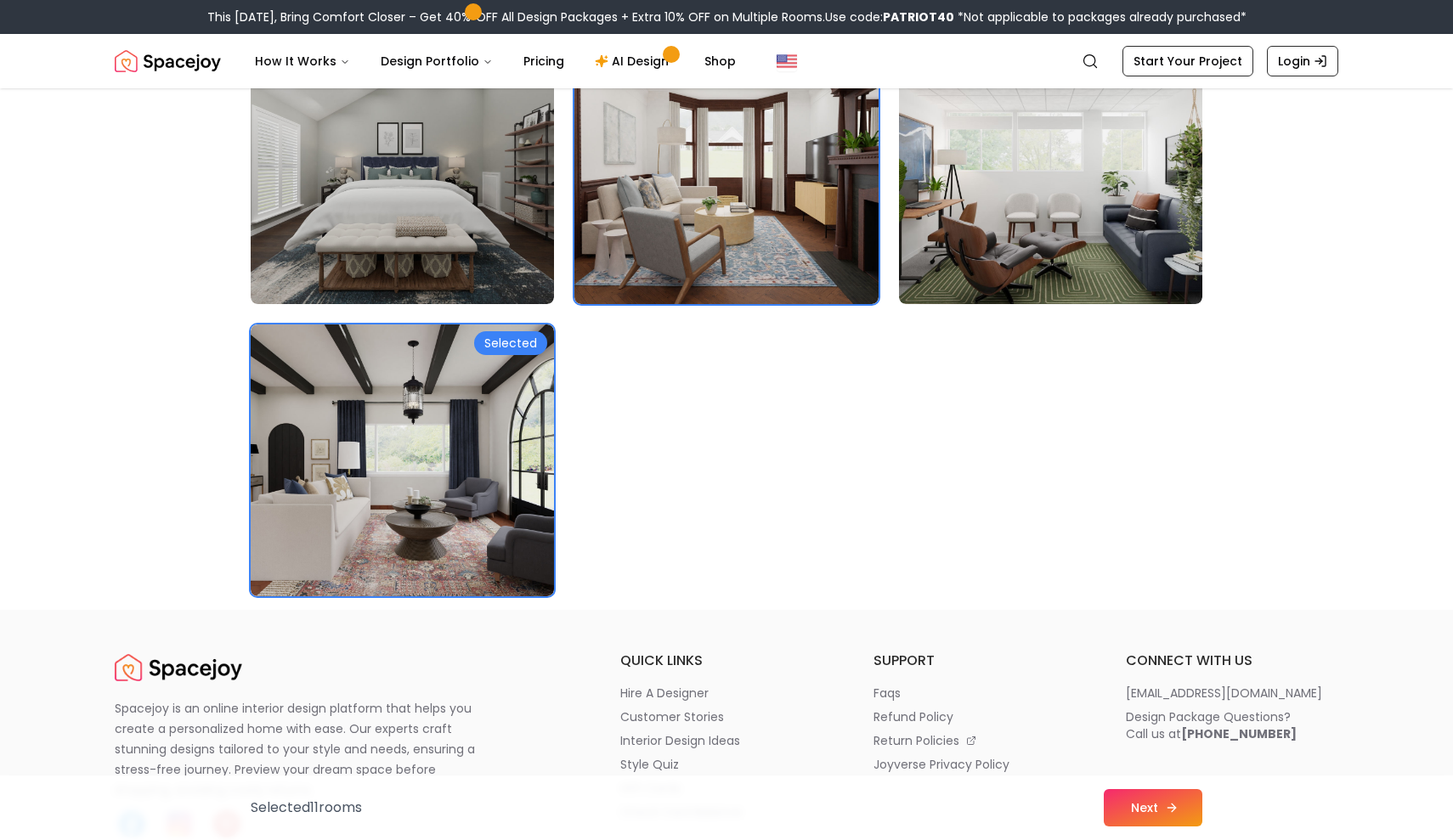
click at [1159, 801] on button "Next" at bounding box center [1153, 808] width 98 height 38
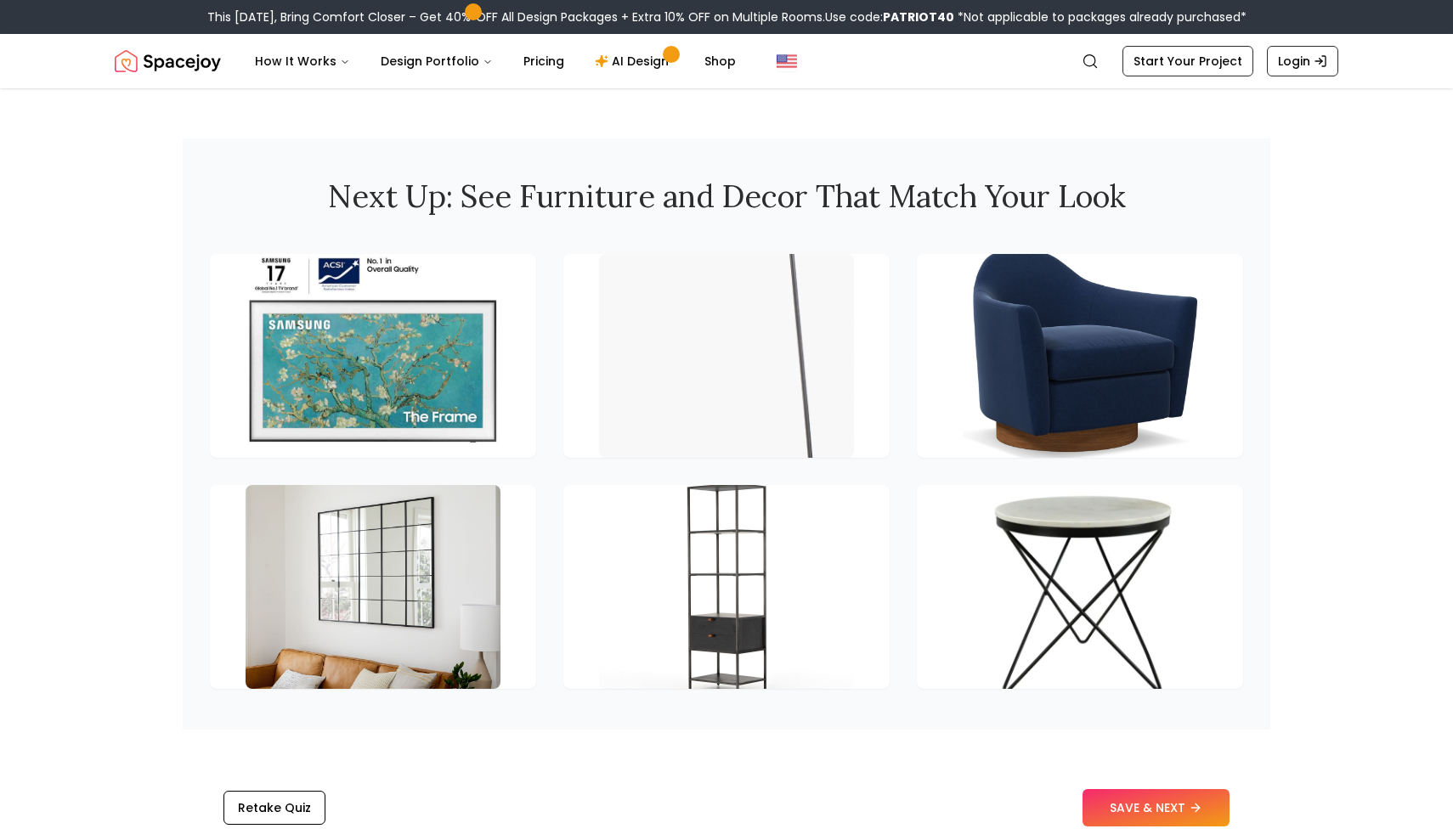
scroll to position [2221, 0]
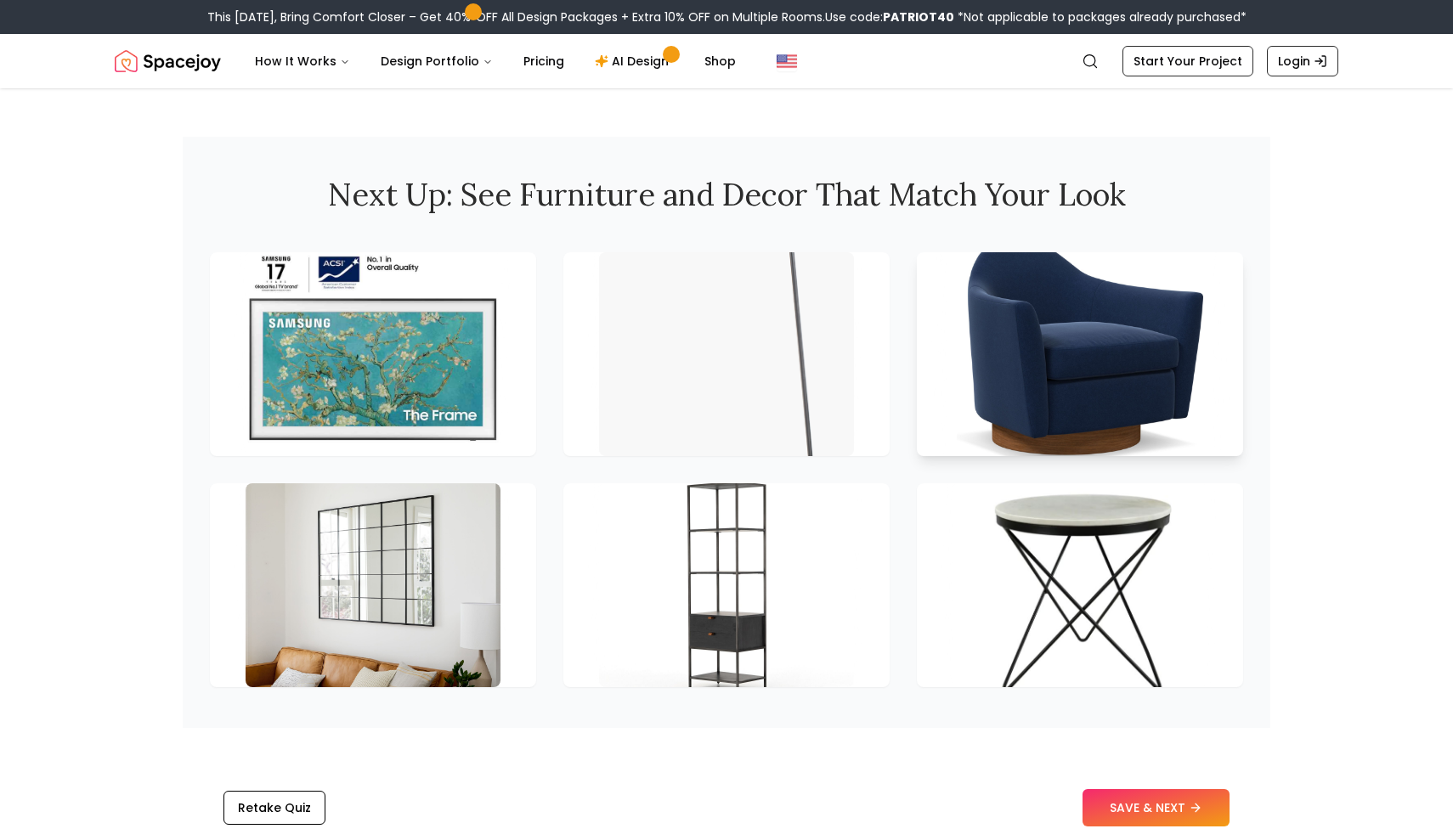
click at [1077, 374] on img at bounding box center [1080, 354] width 267 height 214
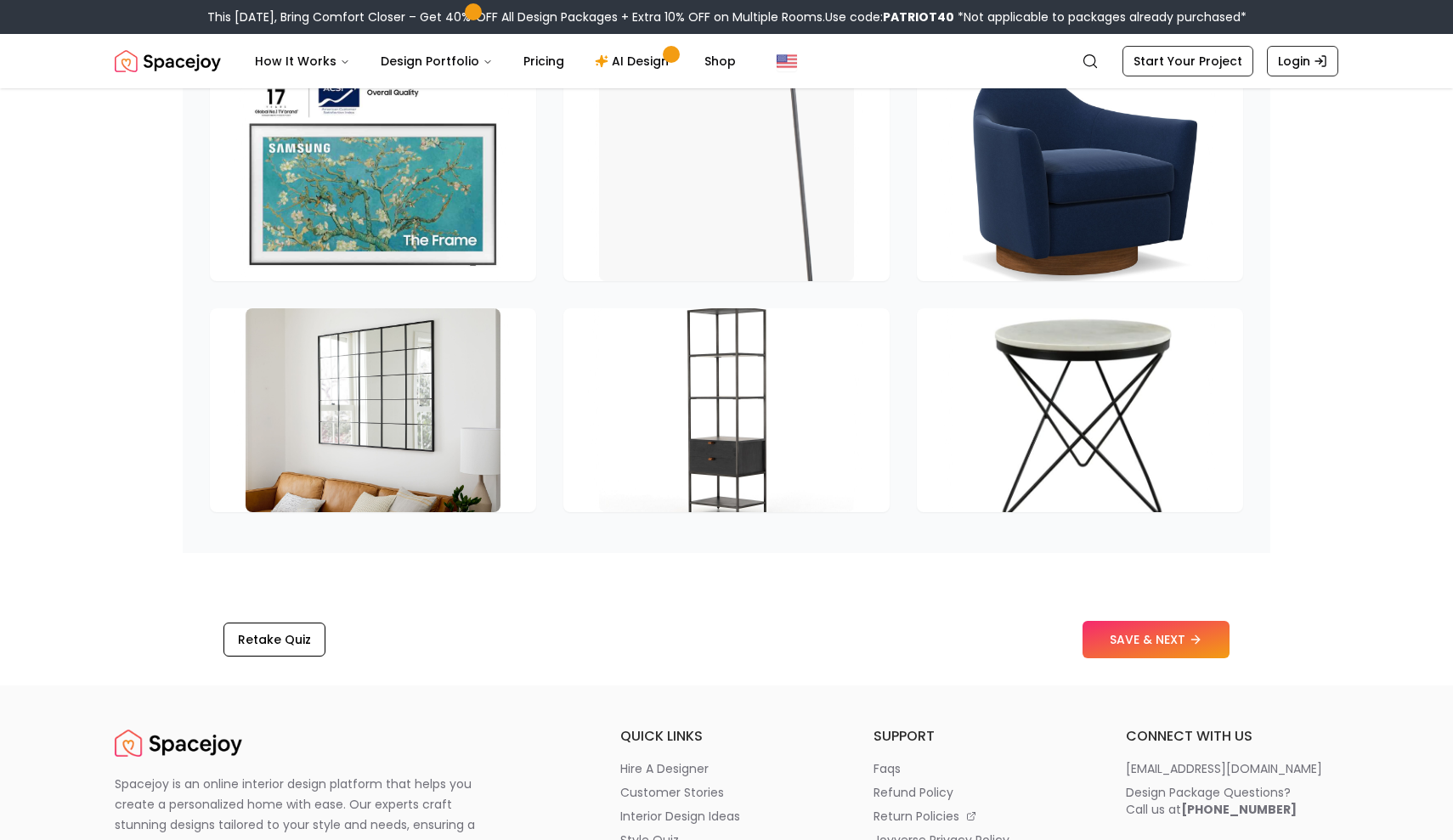
scroll to position [2401, 0]
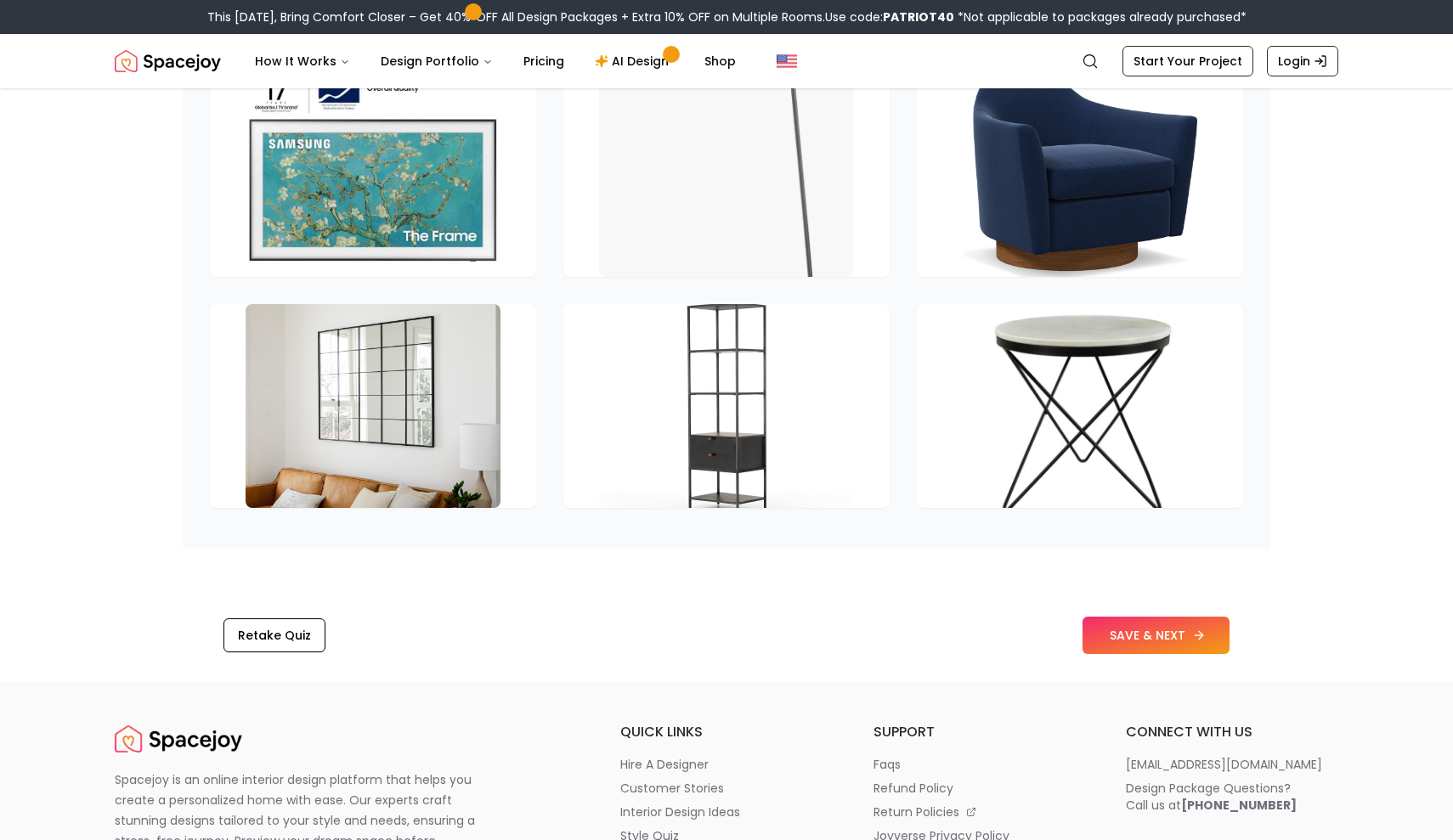
click at [1189, 632] on button "SAVE & NEXT" at bounding box center [1156, 635] width 147 height 38
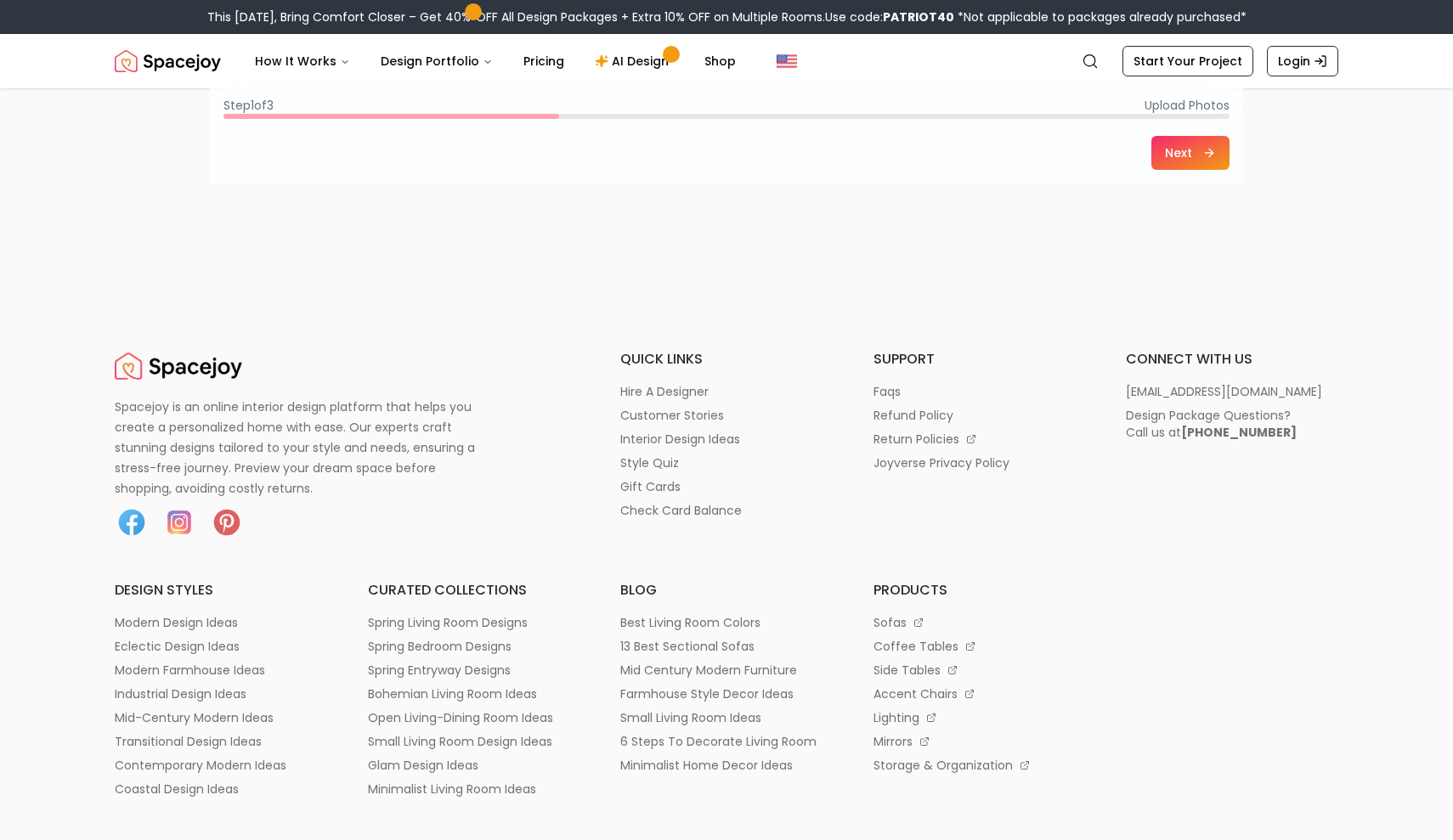
scroll to position [623, 0]
click at [229, 526] on img at bounding box center [227, 519] width 34 height 34
click at [178, 521] on img at bounding box center [179, 519] width 34 height 34
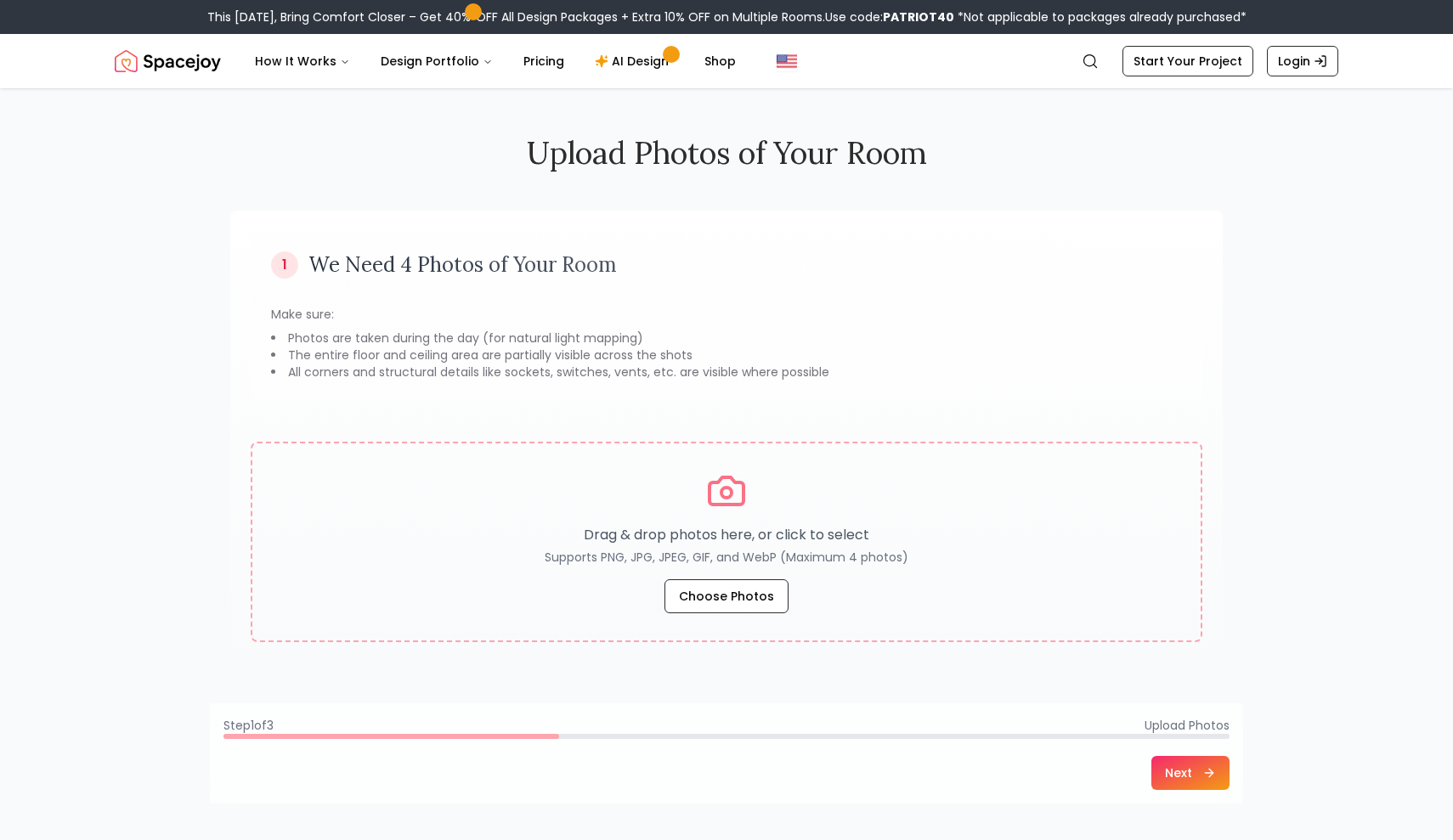
scroll to position [0, 0]
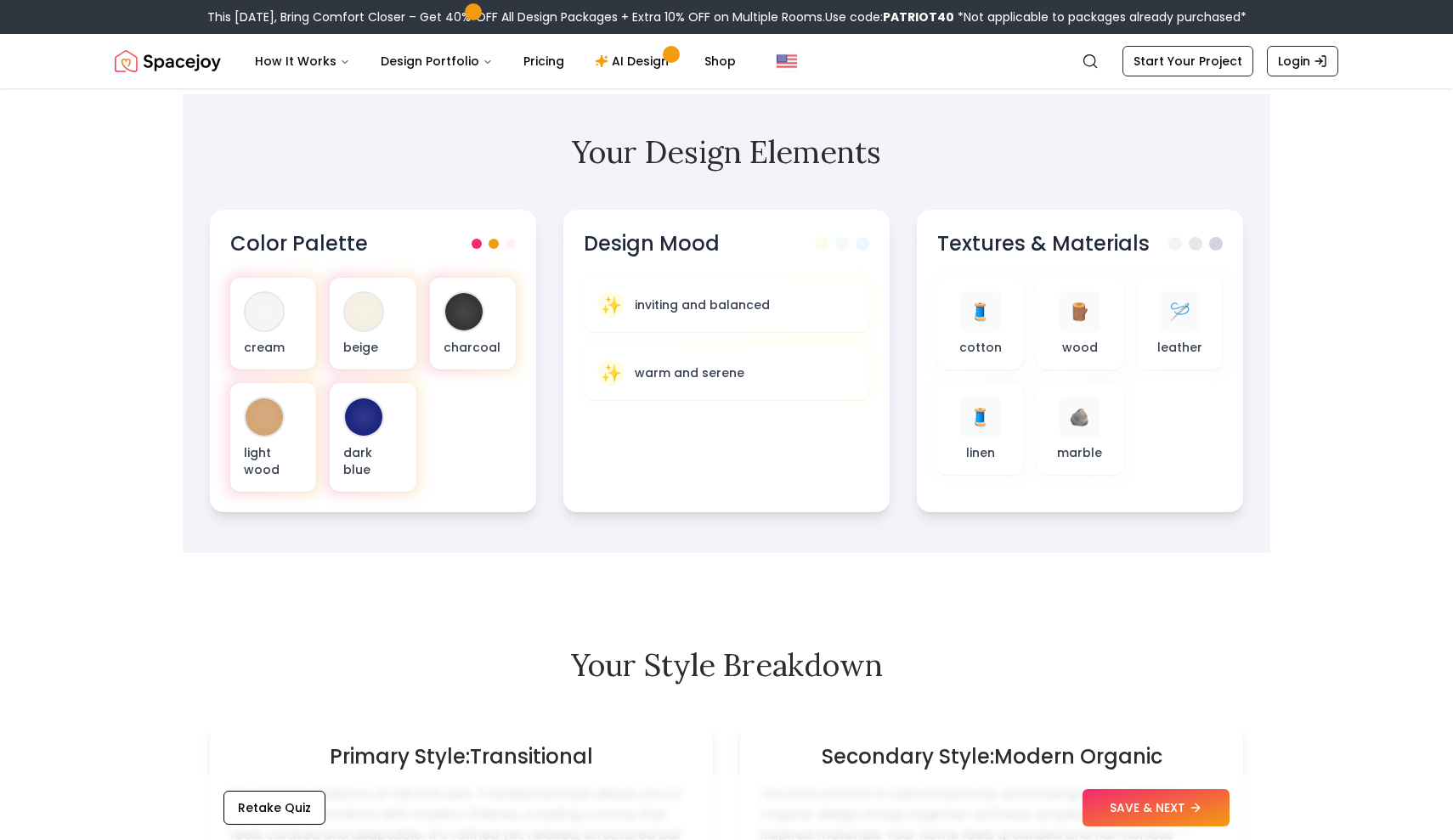
scroll to position [571, 0]
